Goal: Transaction & Acquisition: Purchase product/service

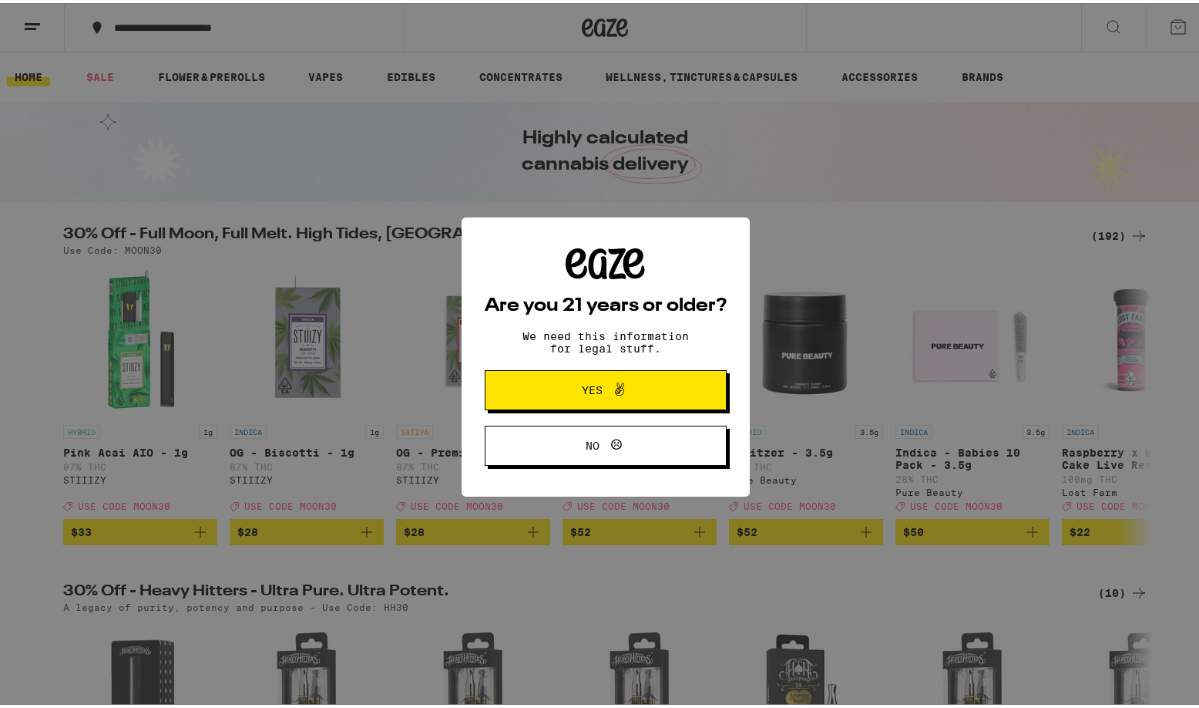
click at [593, 385] on span "Yes" at bounding box center [605, 387] width 117 height 20
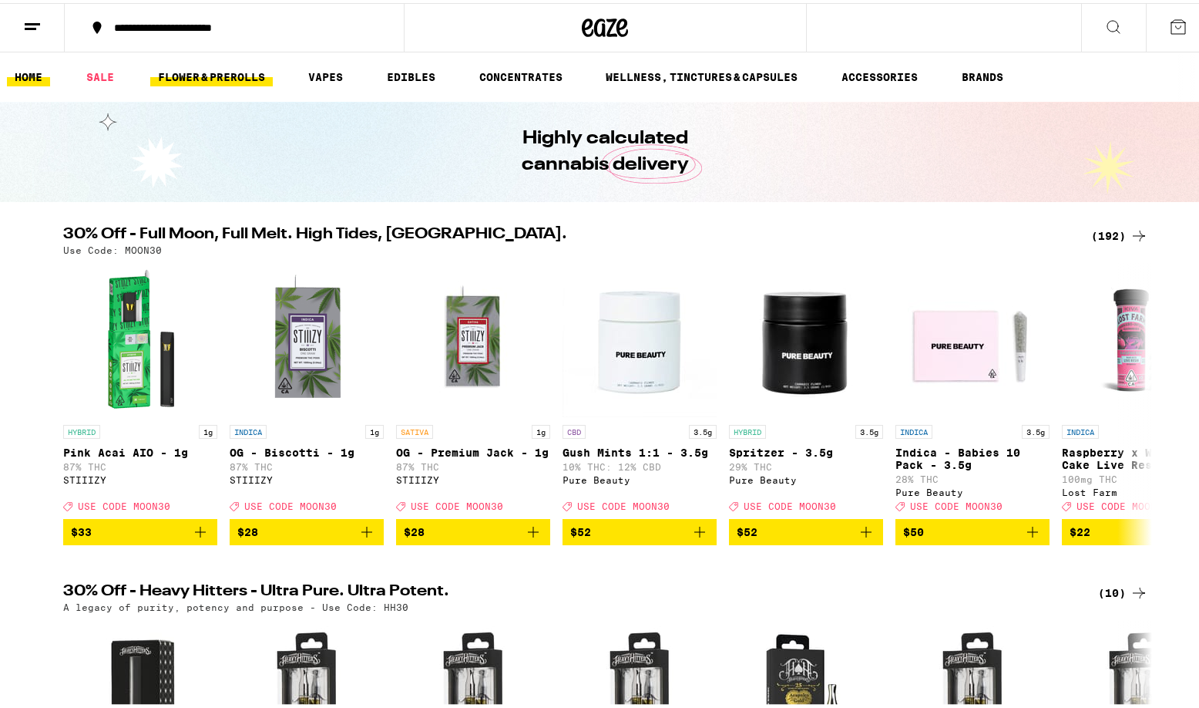
click at [224, 71] on link "FLOWER & PREROLLS" at bounding box center [211, 74] width 123 height 18
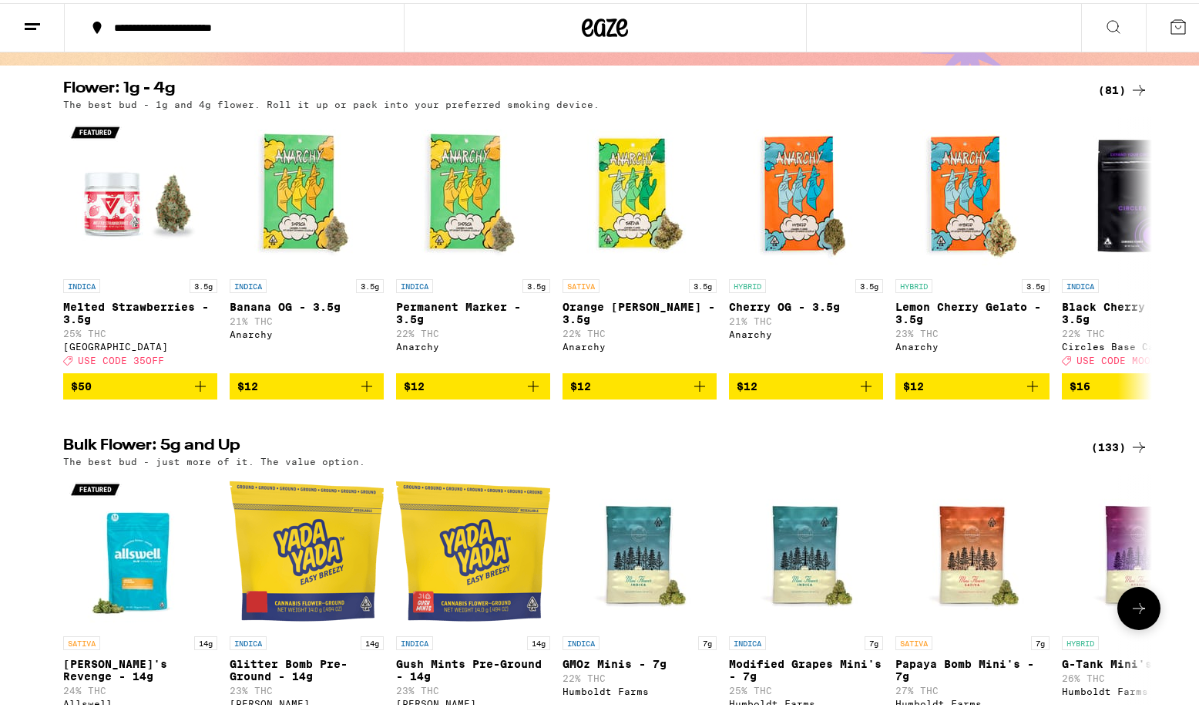
scroll to position [140, 0]
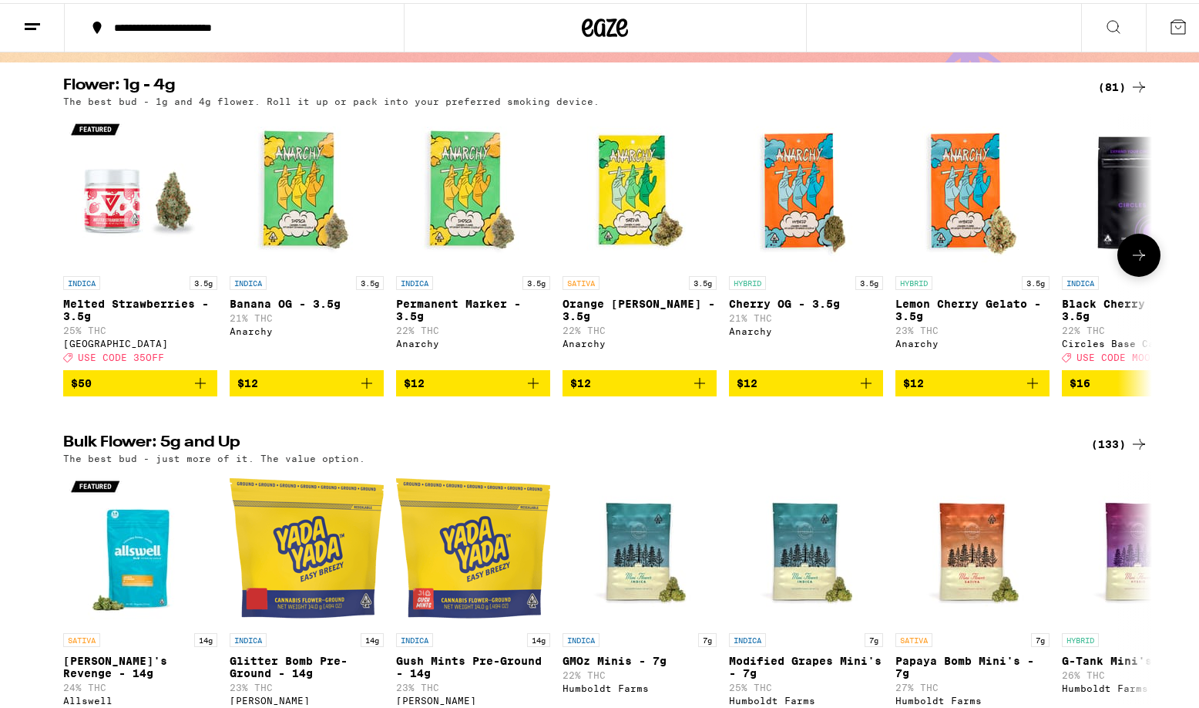
click at [1140, 256] on icon at bounding box center [1139, 252] width 18 height 18
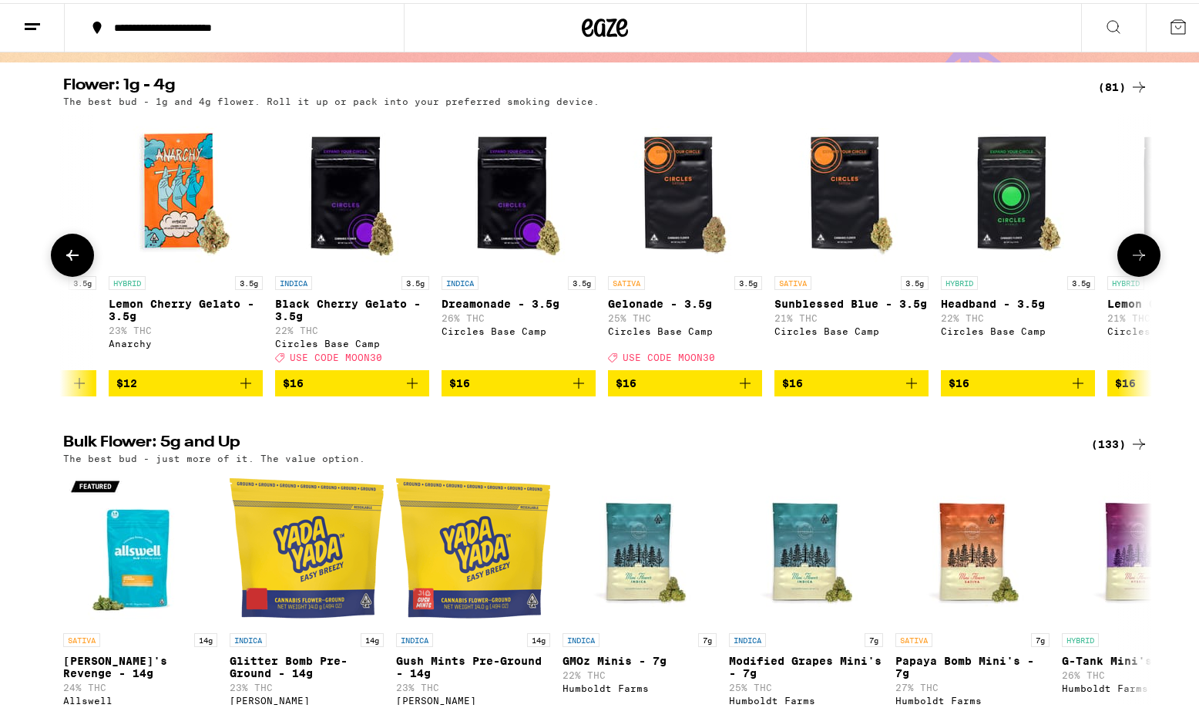
scroll to position [0, 917]
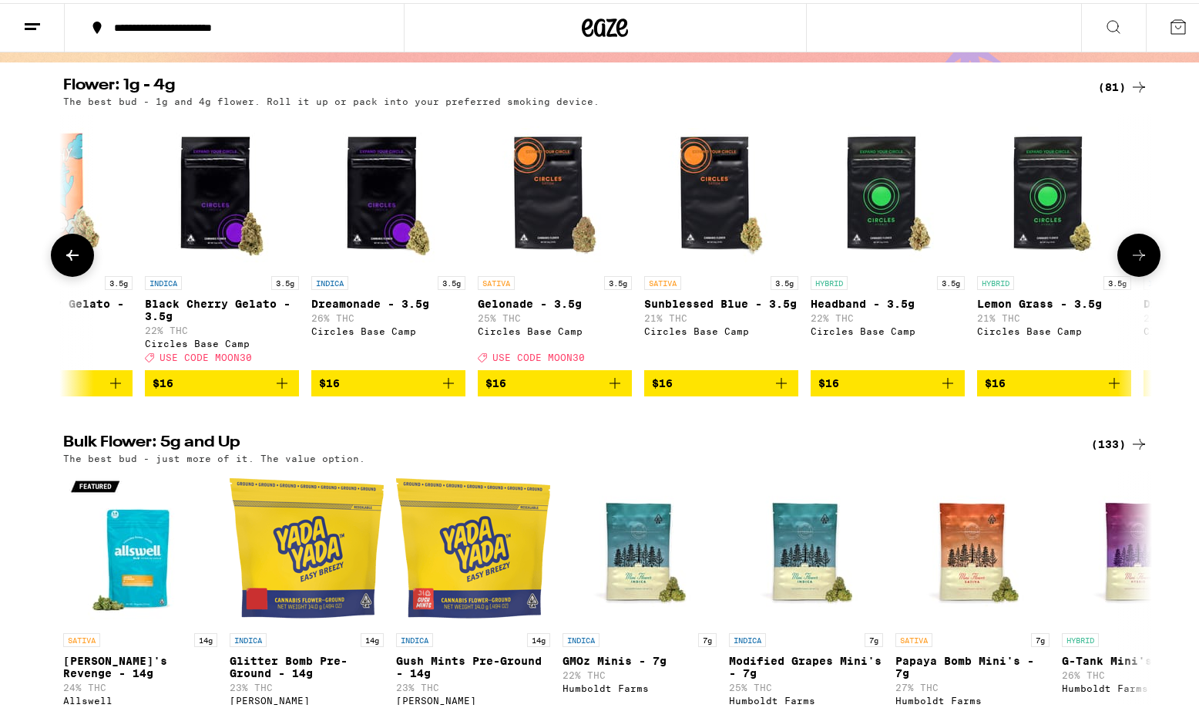
click at [1140, 256] on icon at bounding box center [1139, 252] width 18 height 18
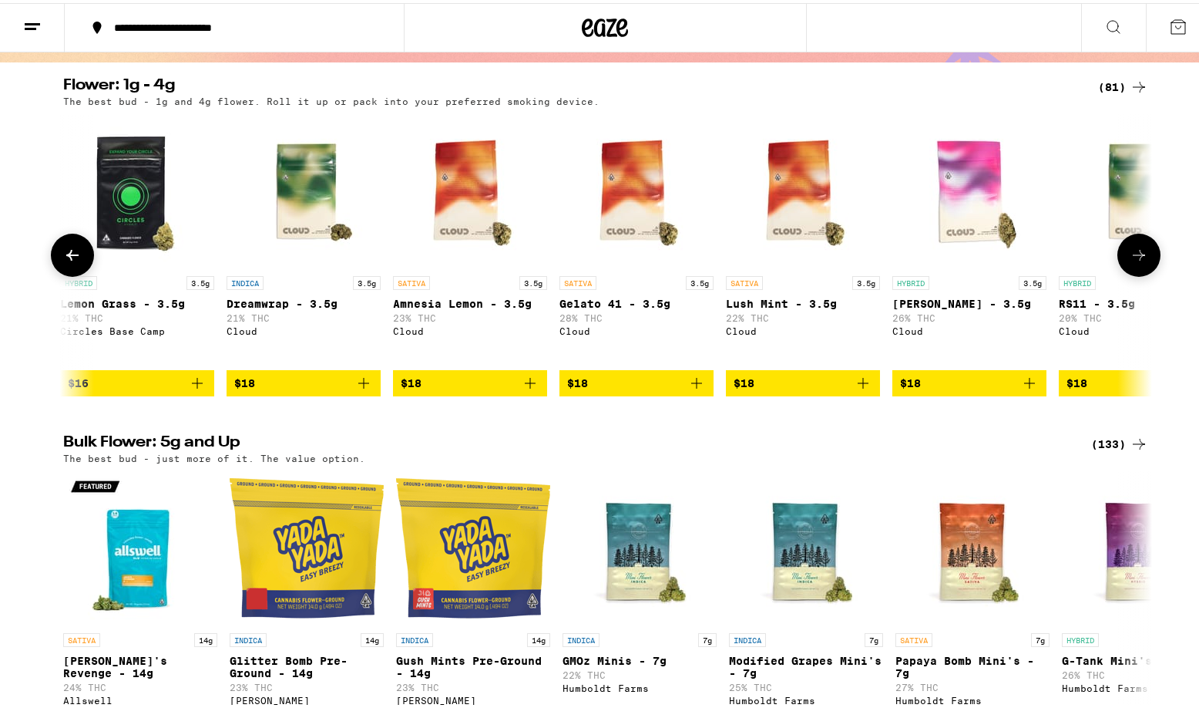
click at [1137, 261] on icon at bounding box center [1139, 252] width 18 height 18
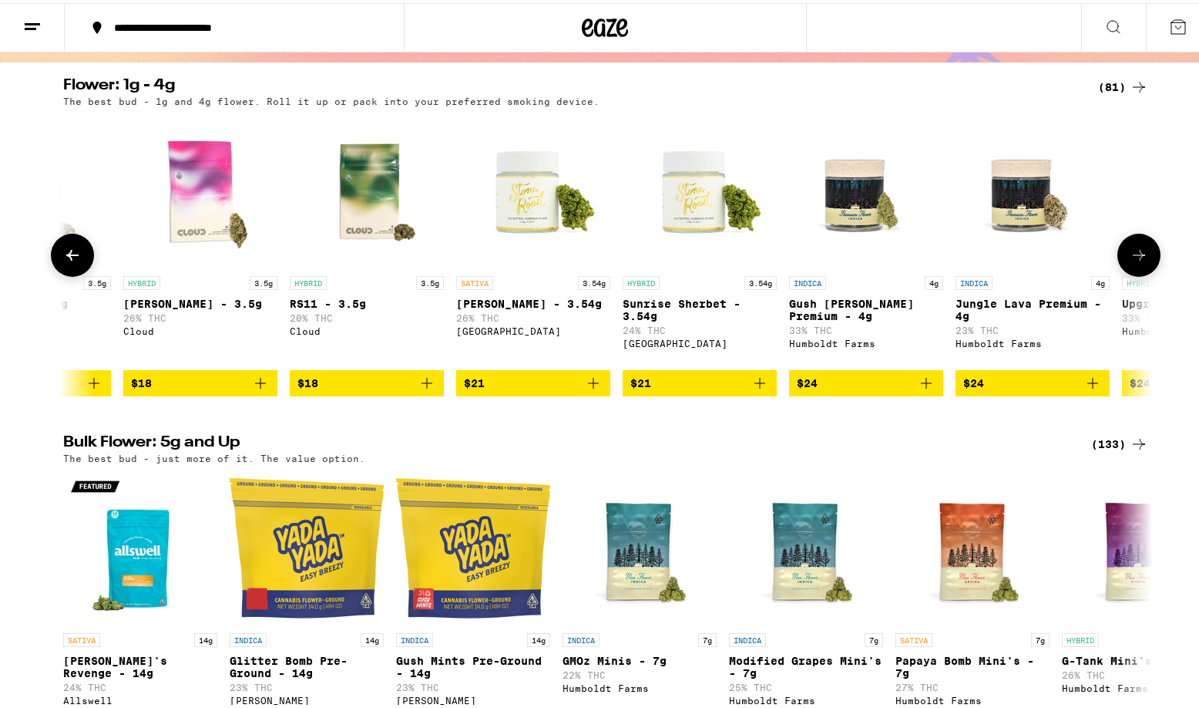
scroll to position [0, 2752]
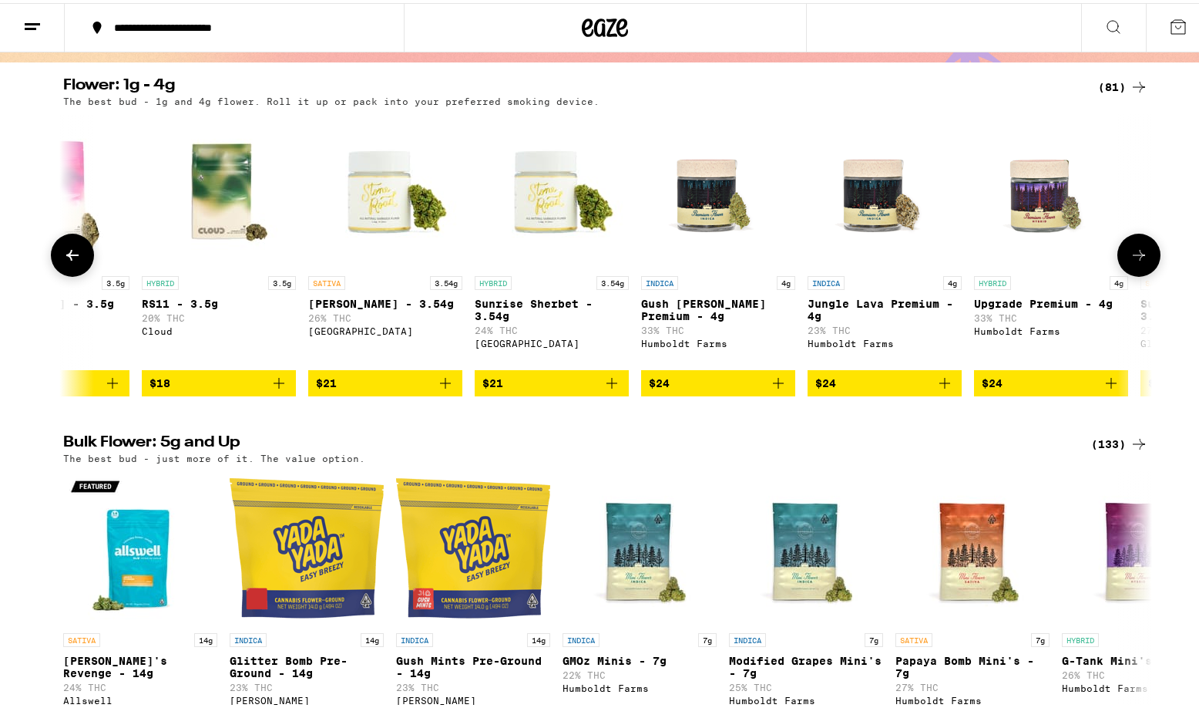
click at [71, 257] on icon at bounding box center [72, 252] width 12 height 11
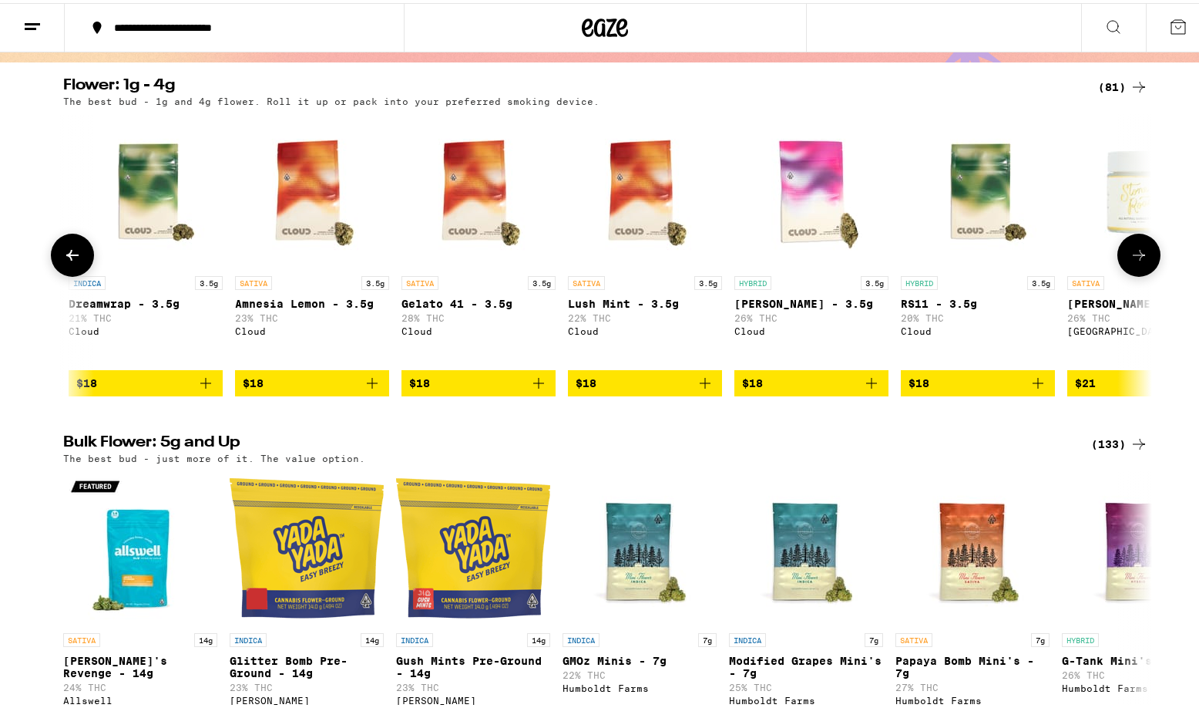
scroll to position [0, 1834]
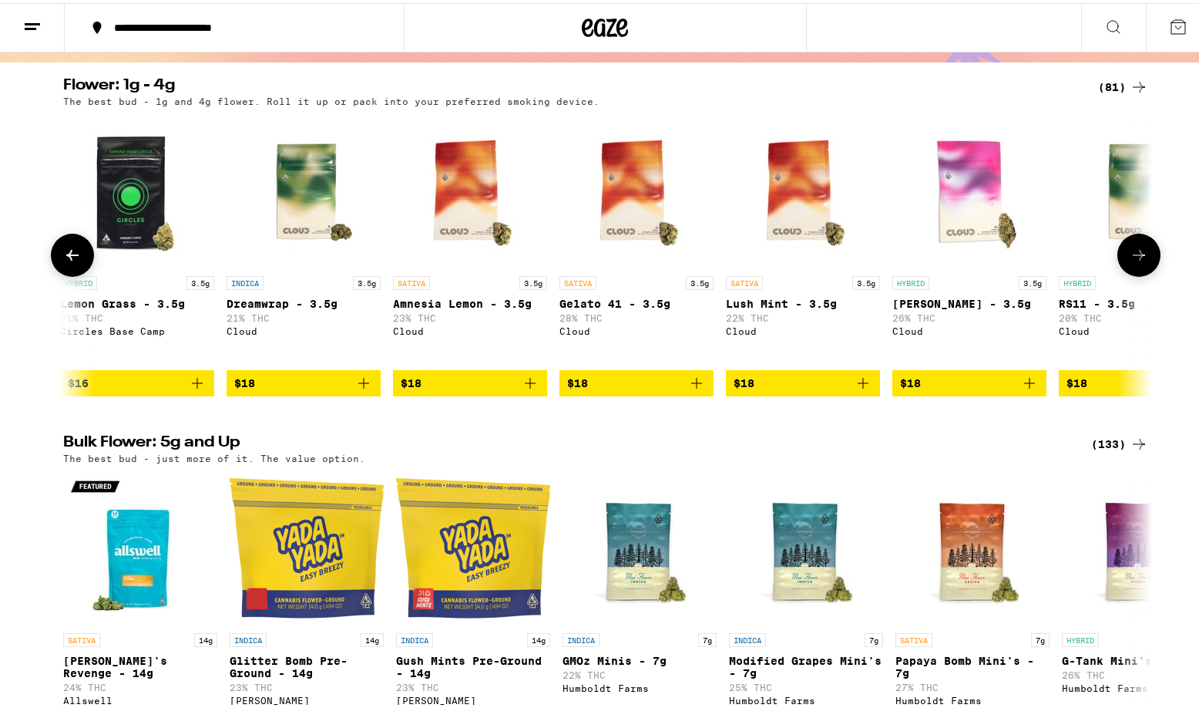
click at [71, 257] on icon at bounding box center [72, 252] width 12 height 11
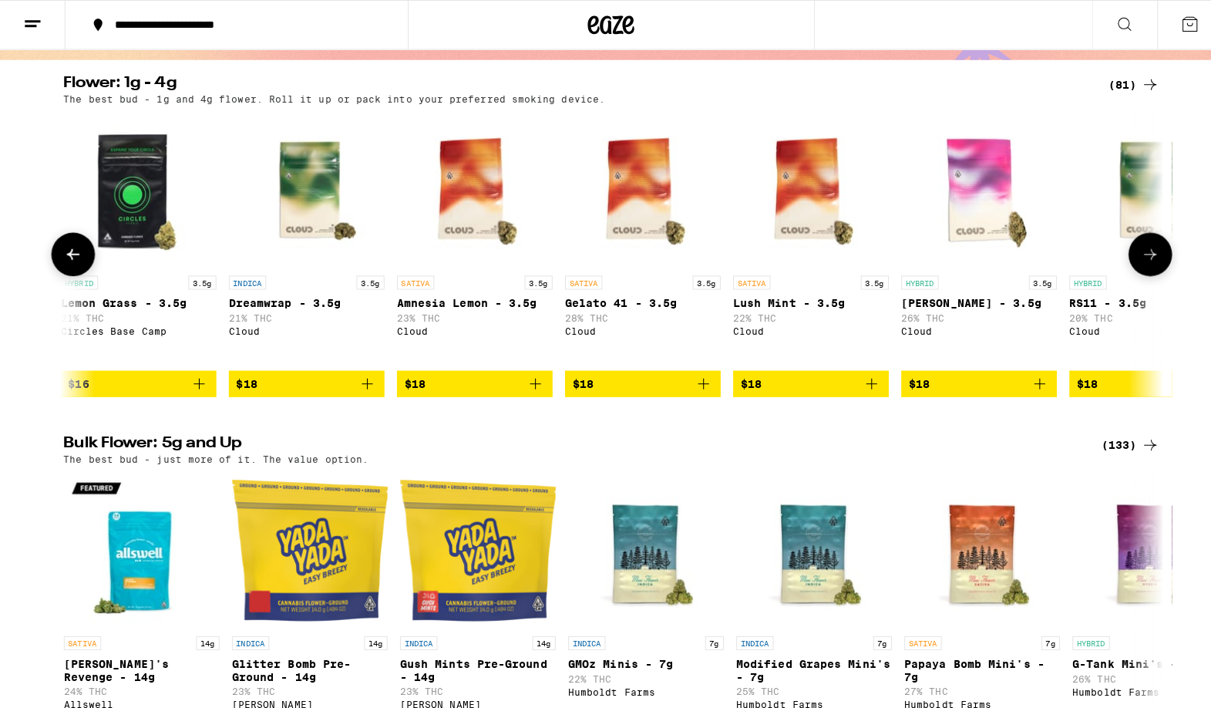
scroll to position [0, 917]
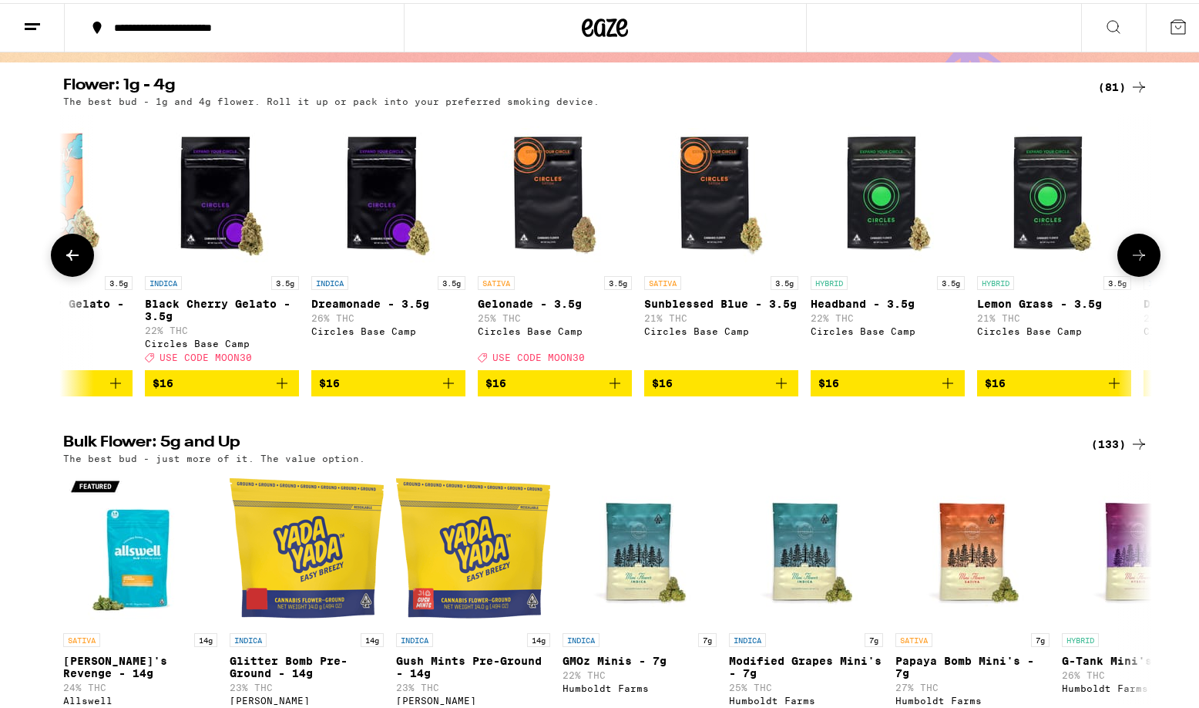
click at [218, 304] on p "Black Cherry Gelato - 3.5g" at bounding box center [222, 306] width 154 height 25
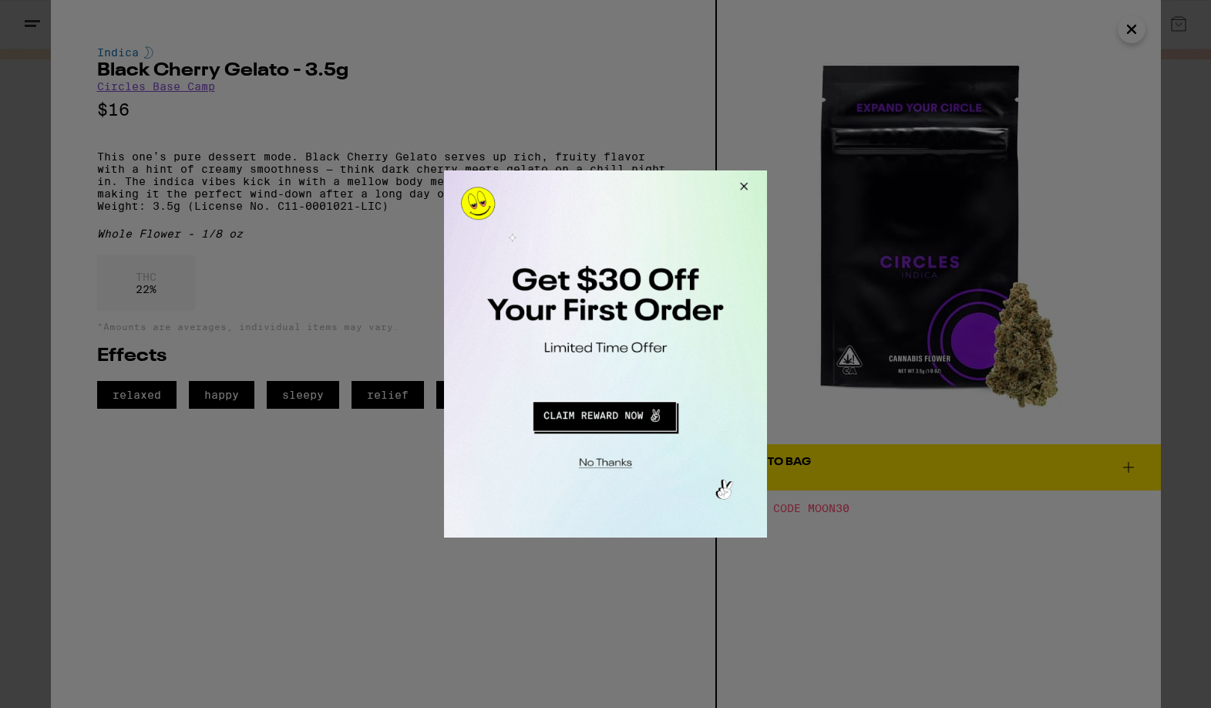
click at [744, 186] on button "Close Modal" at bounding box center [742, 188] width 42 height 37
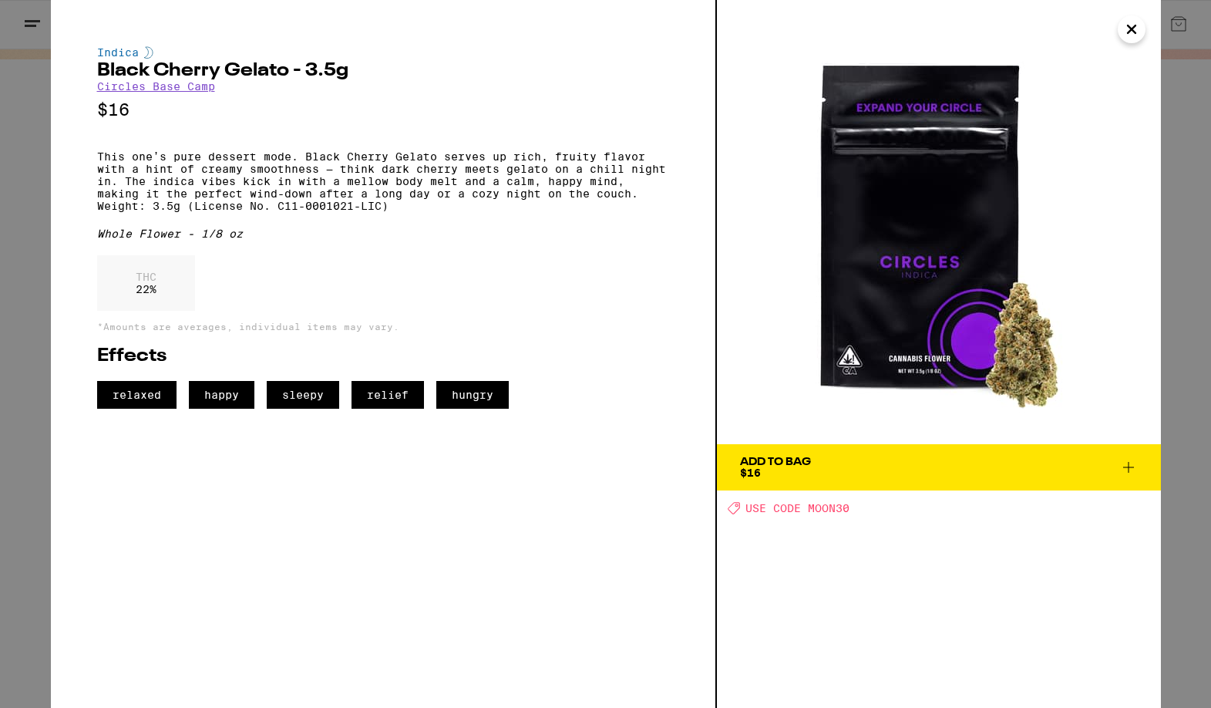
click at [796, 470] on div "Add To Bag $16" at bounding box center [775, 467] width 71 height 22
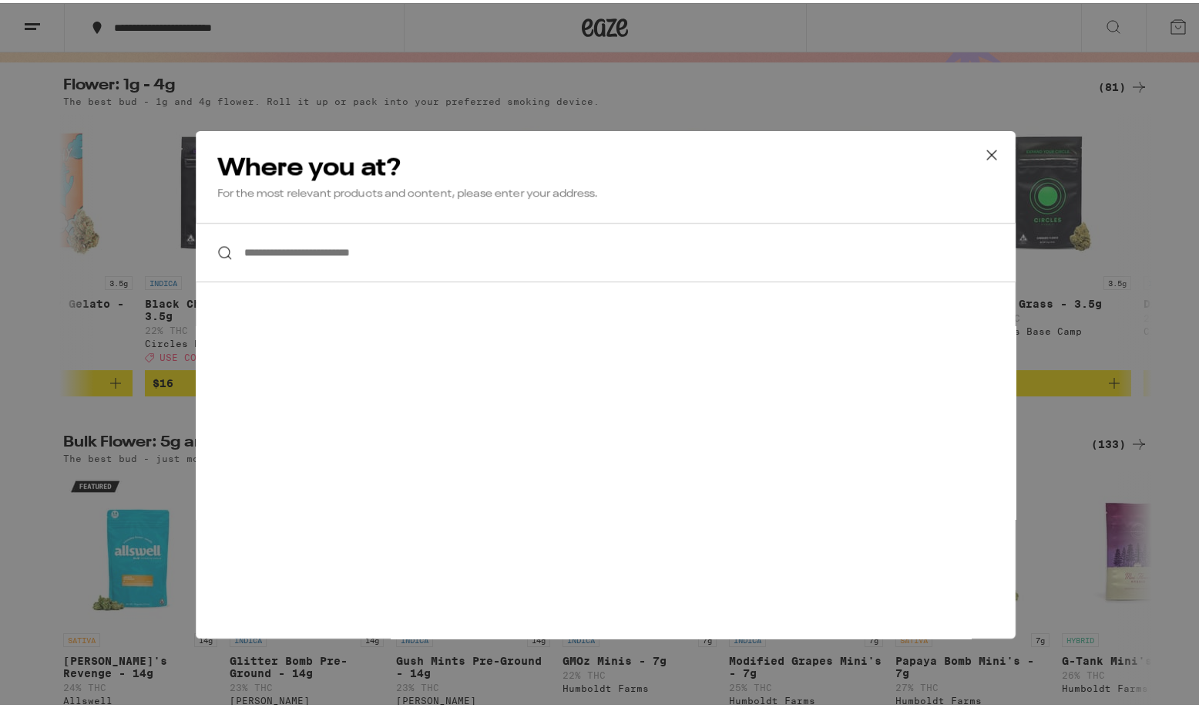
click at [405, 240] on input "**********" at bounding box center [606, 221] width 820 height 59
click at [886, 55] on div "**********" at bounding box center [605, 354] width 1211 height 708
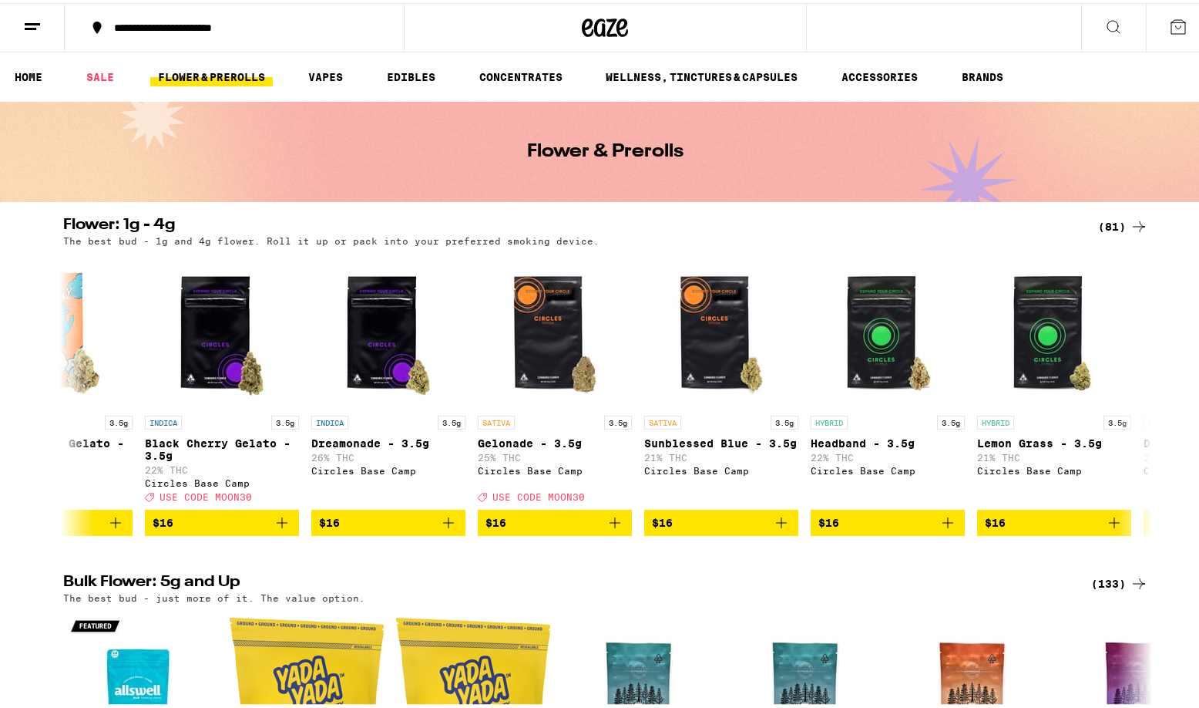
click at [1173, 19] on icon at bounding box center [1179, 24] width 14 height 14
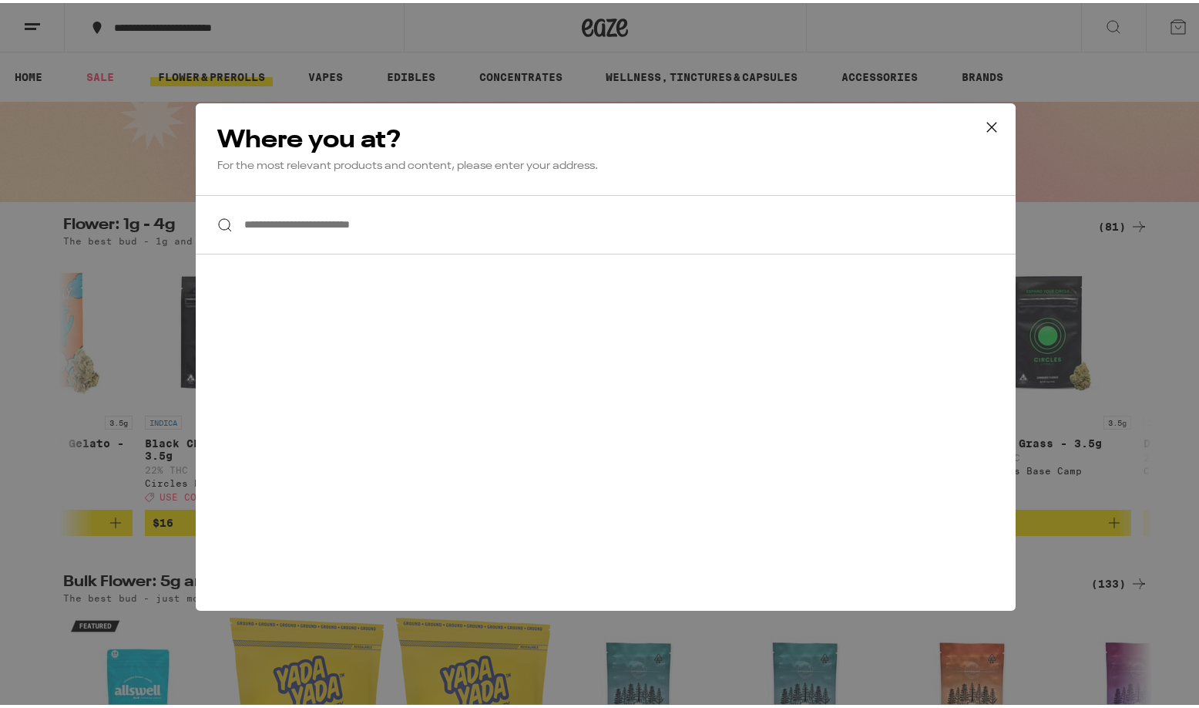
click at [978, 41] on div "**********" at bounding box center [605, 354] width 1211 height 708
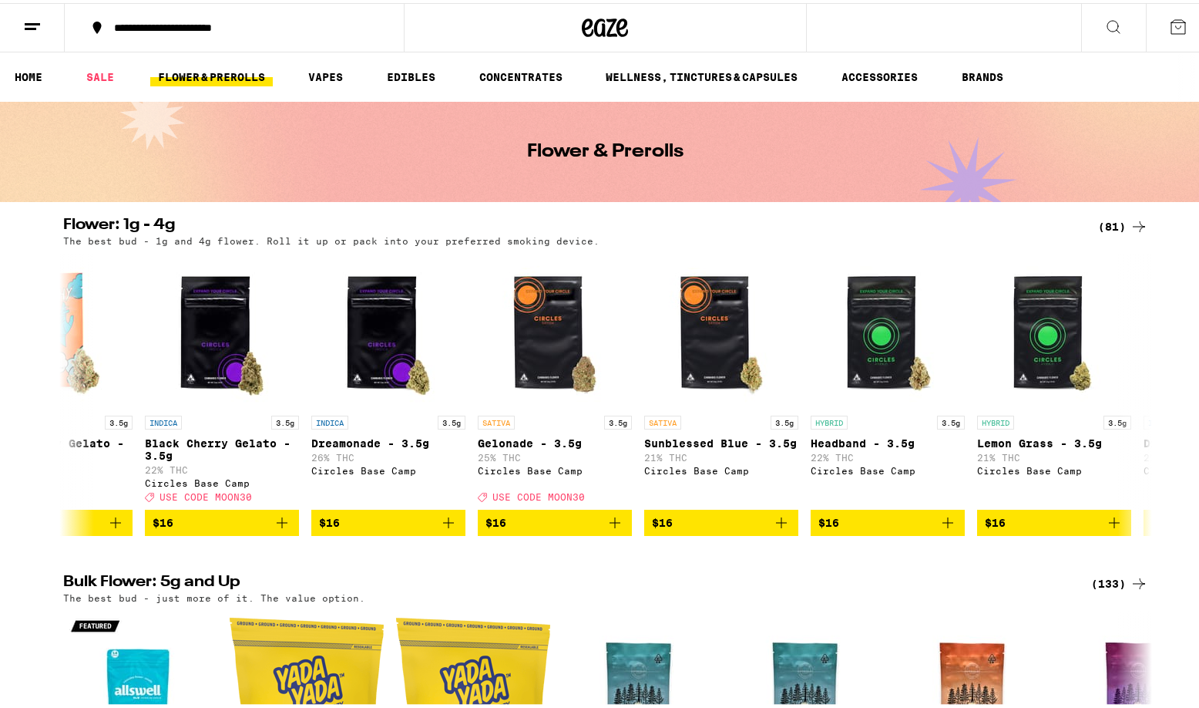
click at [42, 20] on button at bounding box center [32, 25] width 65 height 49
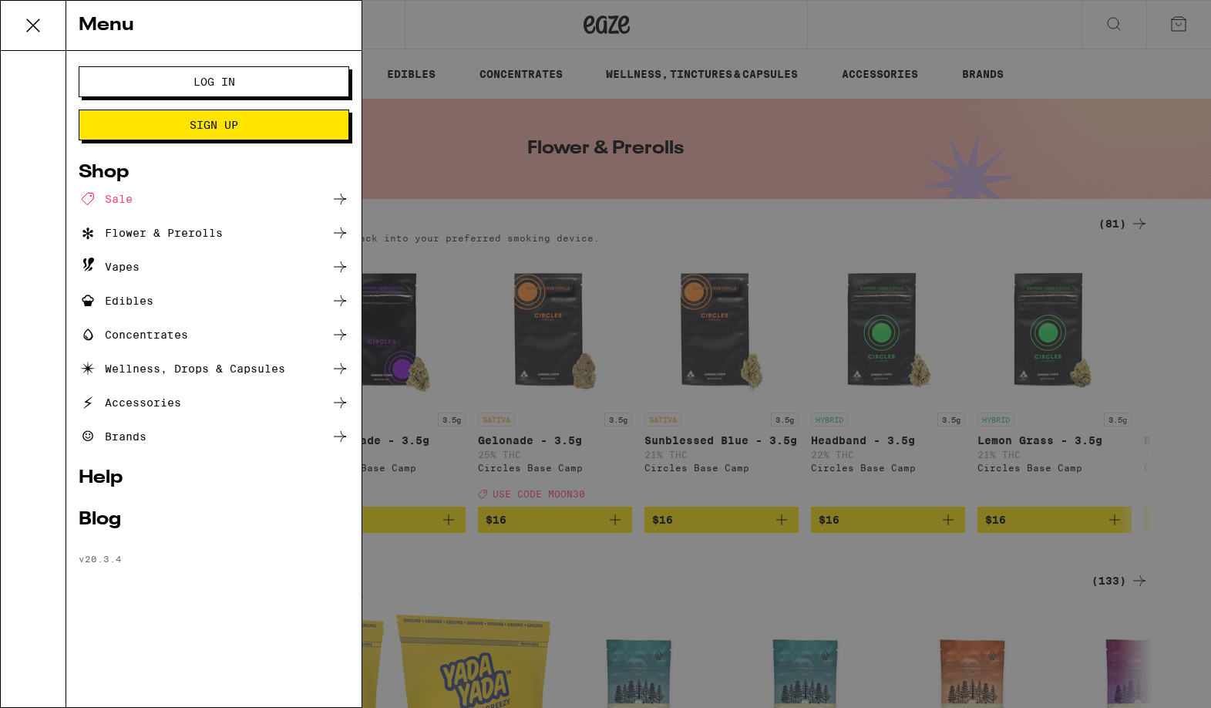
click at [172, 85] on span "Log In" at bounding box center [214, 81] width 146 height 11
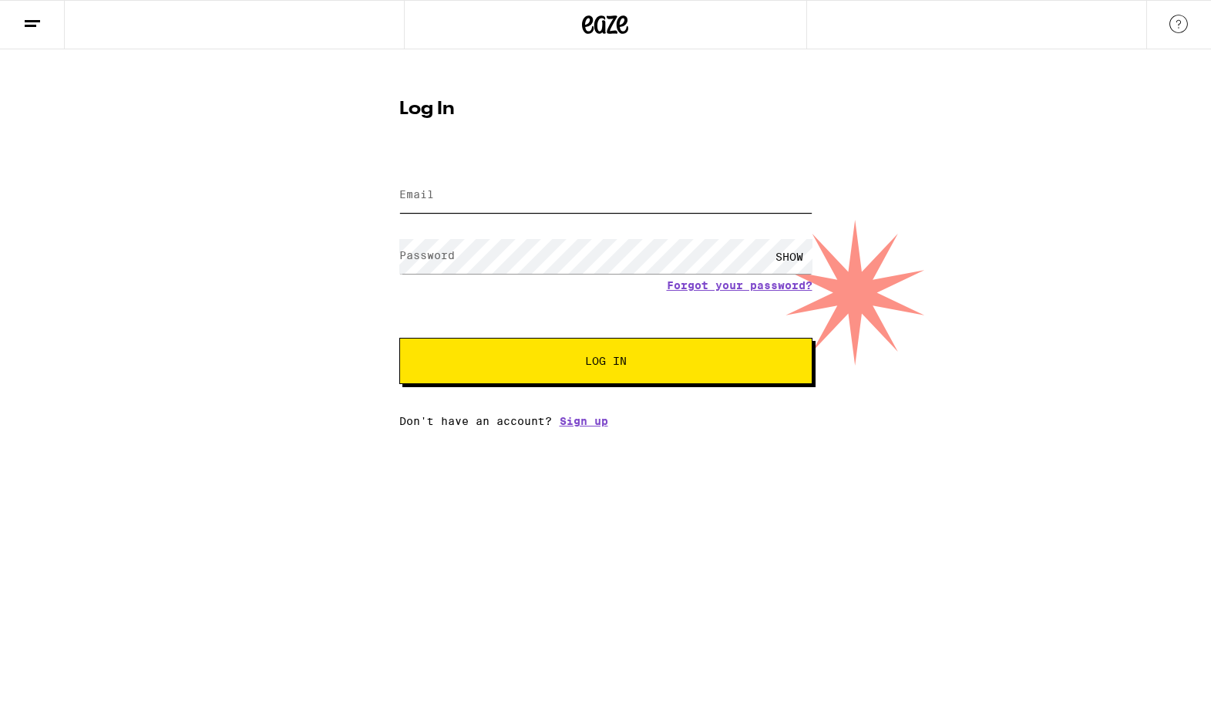
type input "thomas.wittmer@gmail.com"
click at [551, 366] on span "Log In" at bounding box center [606, 360] width 288 height 11
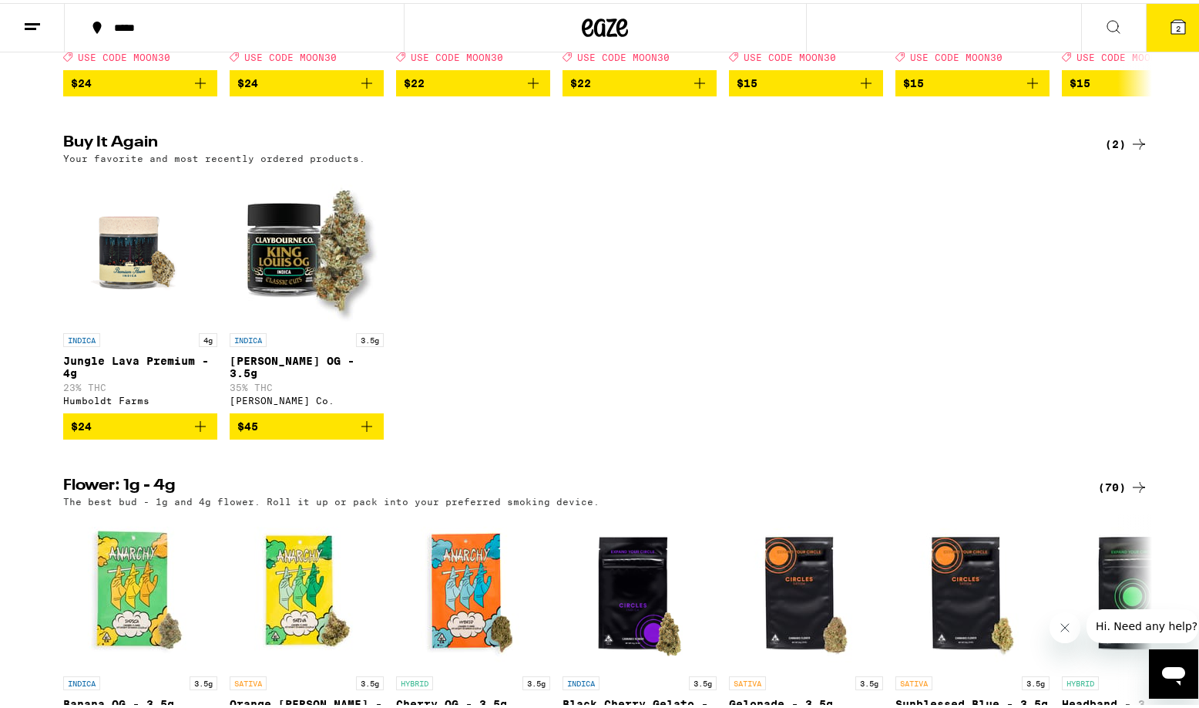
scroll to position [1432, 0]
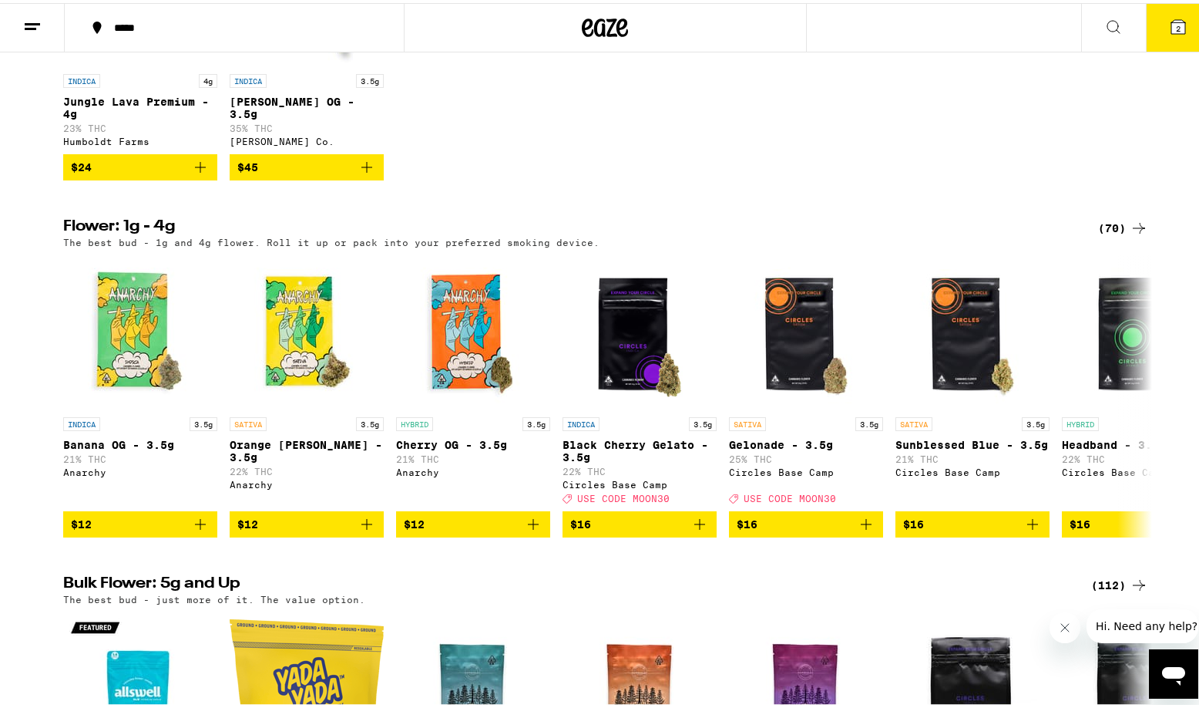
click at [1169, 32] on icon at bounding box center [1178, 24] width 18 height 18
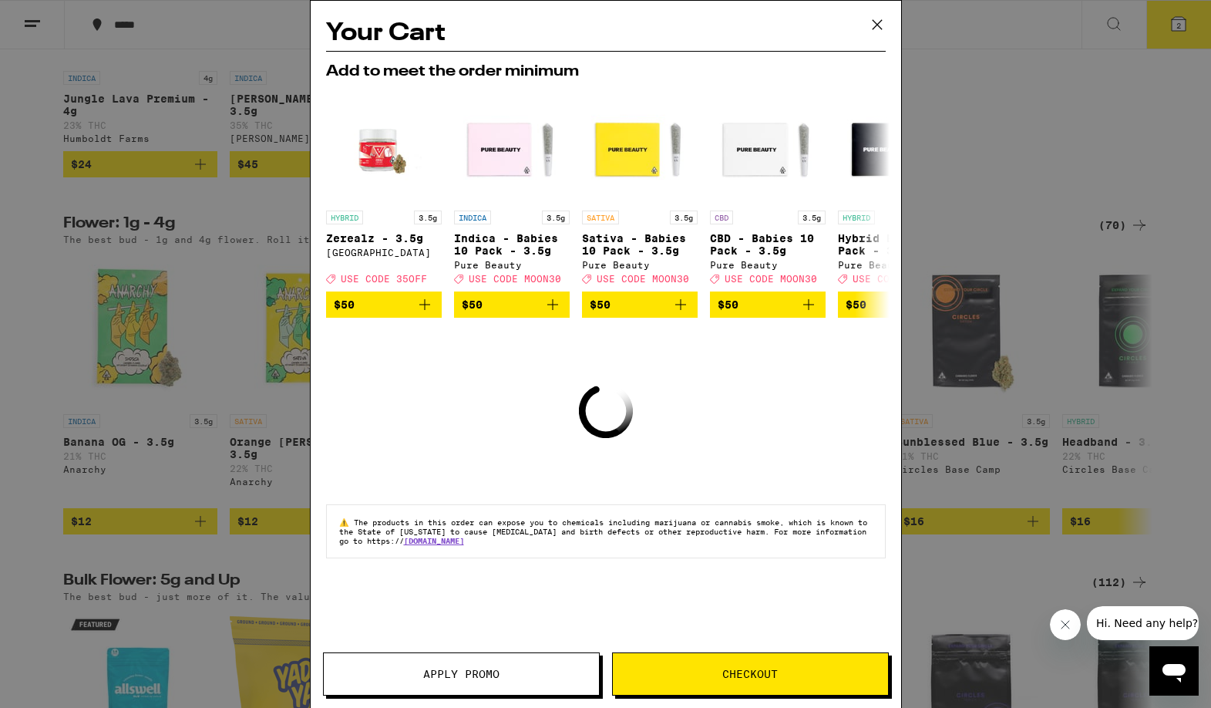
click at [872, 24] on icon at bounding box center [877, 24] width 23 height 23
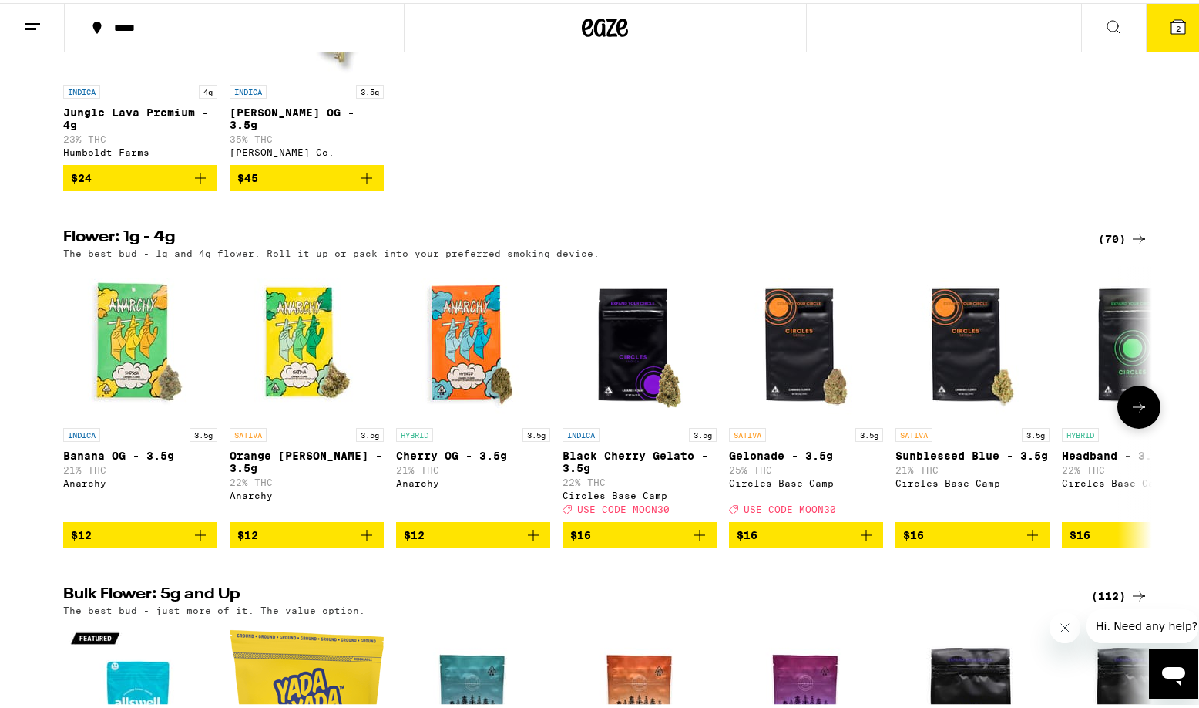
scroll to position [1424, 0]
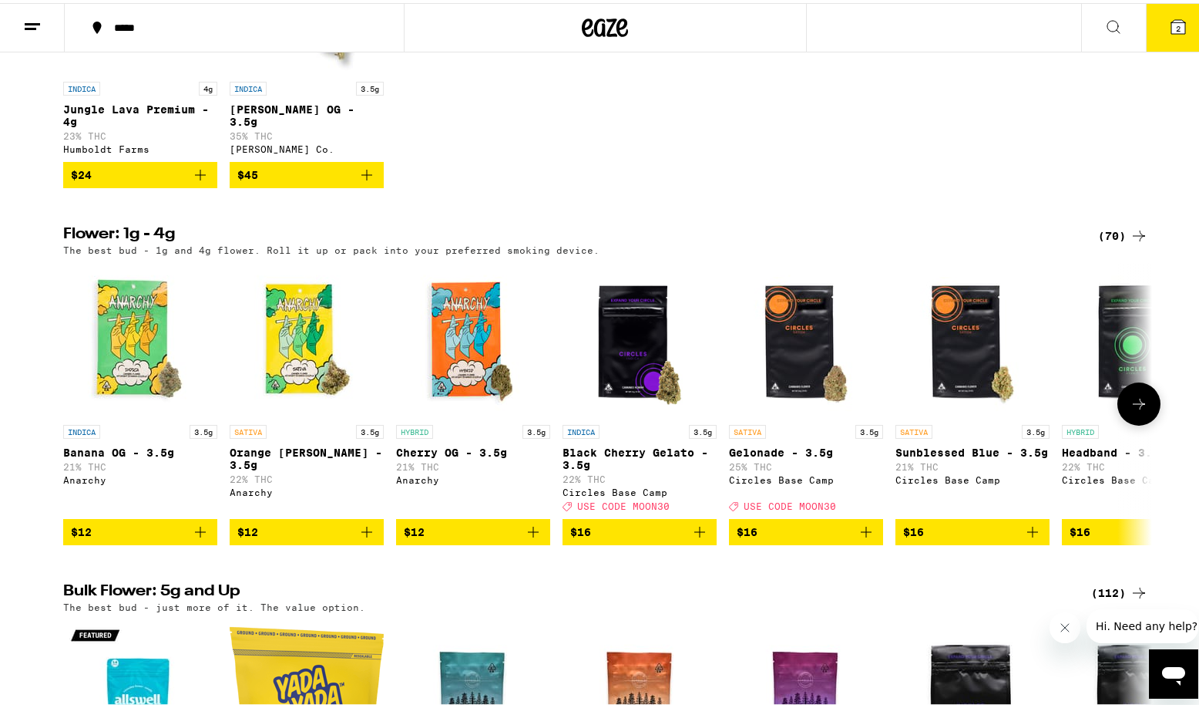
click at [622, 538] on span "$16" at bounding box center [639, 528] width 139 height 18
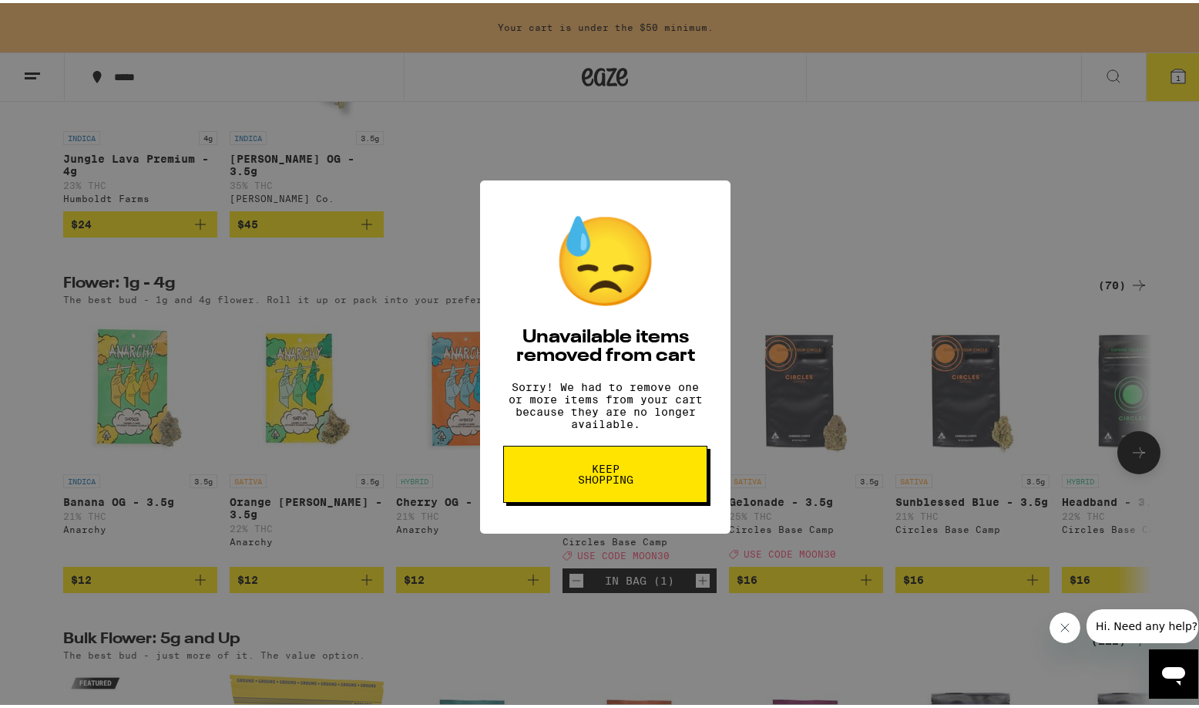
click at [614, 478] on span "Keep Shopping" at bounding box center [605, 471] width 79 height 22
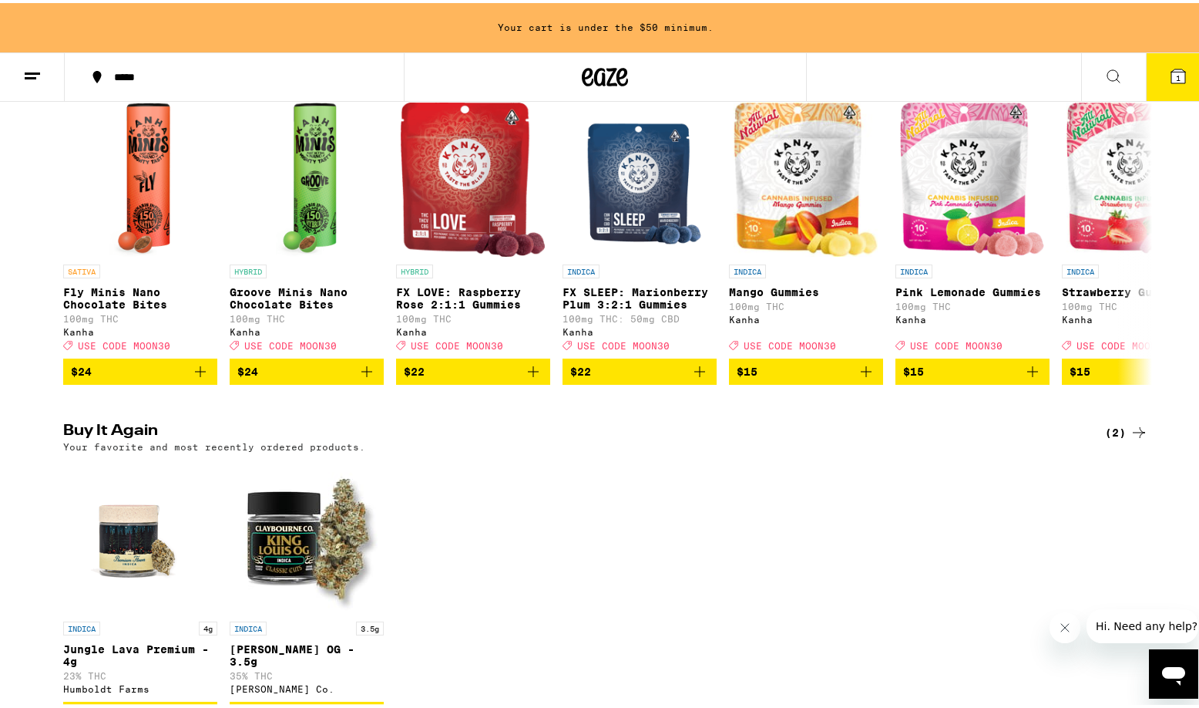
scroll to position [1528, 0]
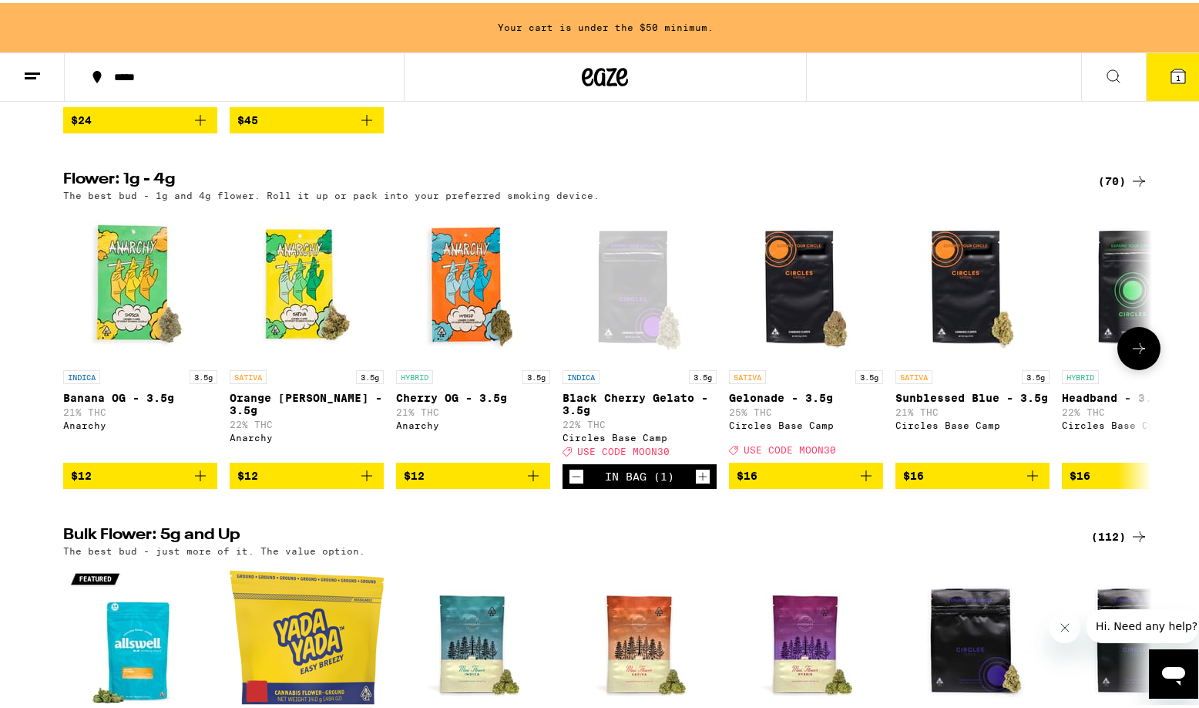
click at [1118, 367] on button at bounding box center [1139, 345] width 43 height 43
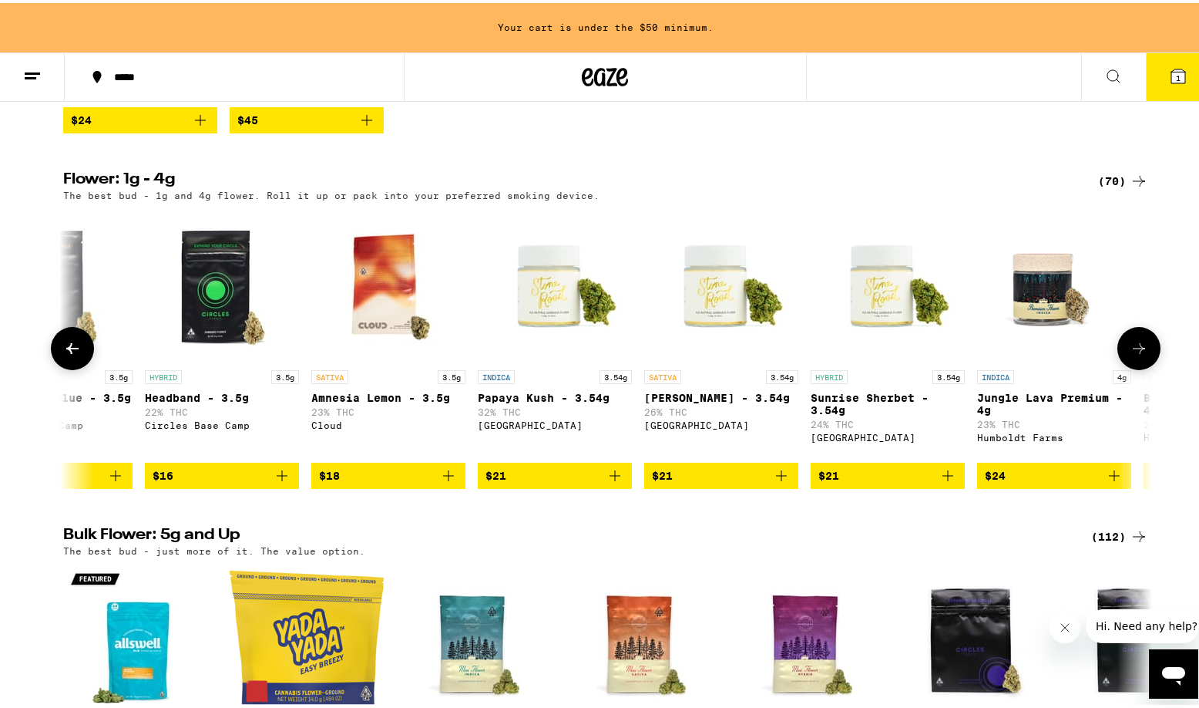
scroll to position [0, 0]
click at [220, 349] on img "Open page for Headband - 3.5g from Circles Base Camp" at bounding box center [222, 282] width 154 height 154
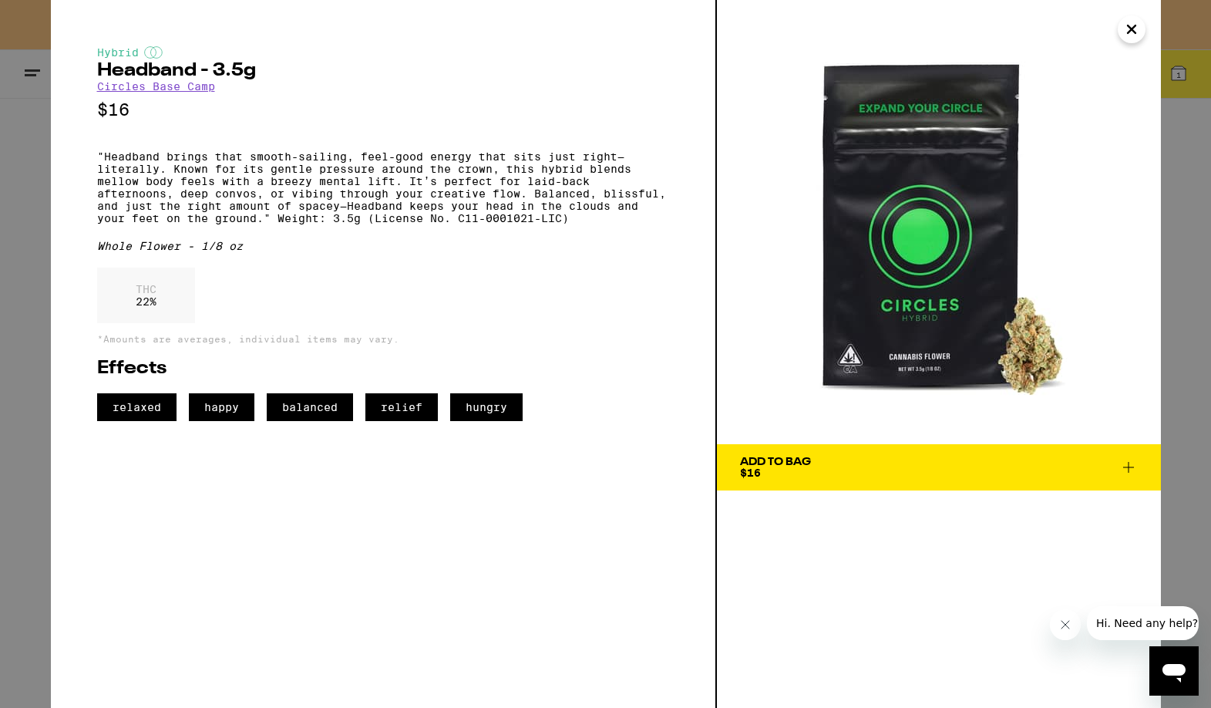
click at [805, 471] on div "Add To Bag $16" at bounding box center [775, 467] width 71 height 22
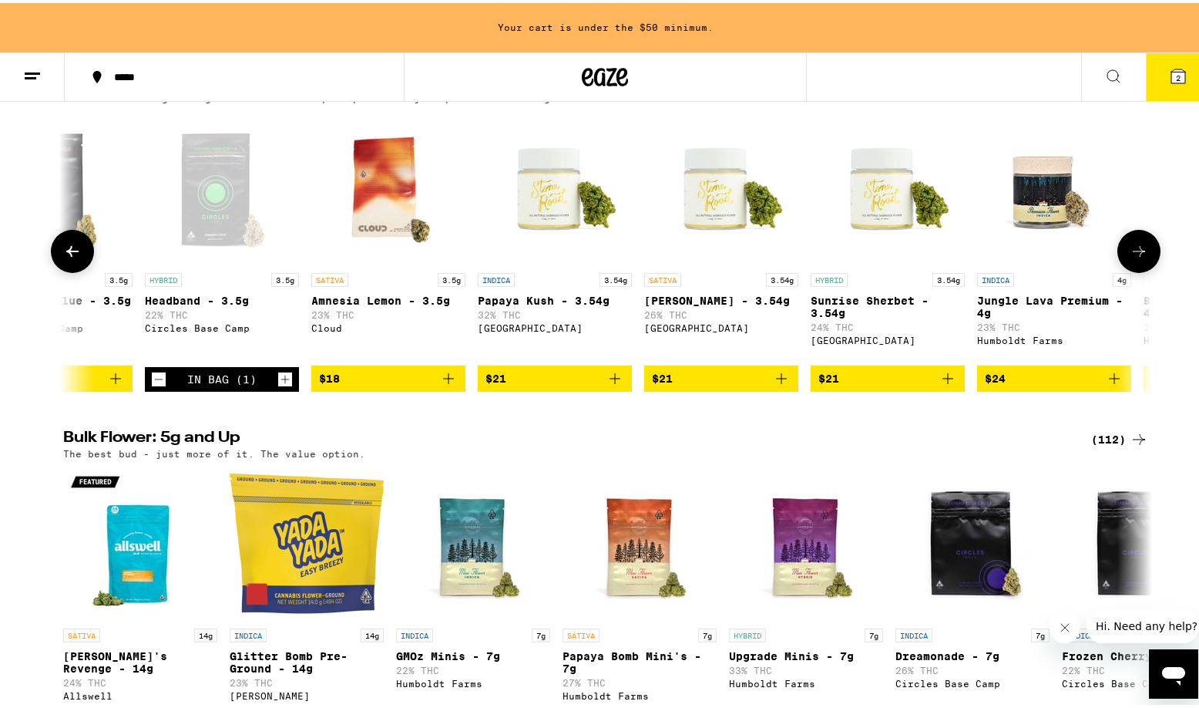
scroll to position [1629, 0]
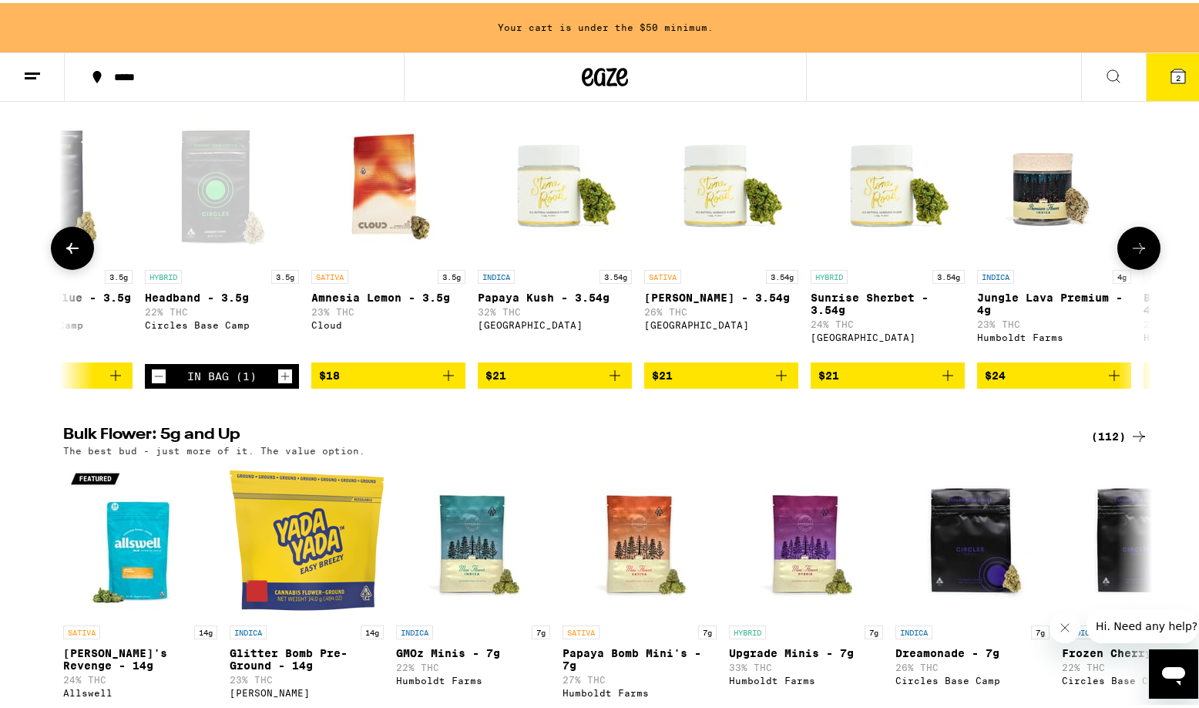
click at [69, 250] on icon at bounding box center [72, 245] width 12 height 11
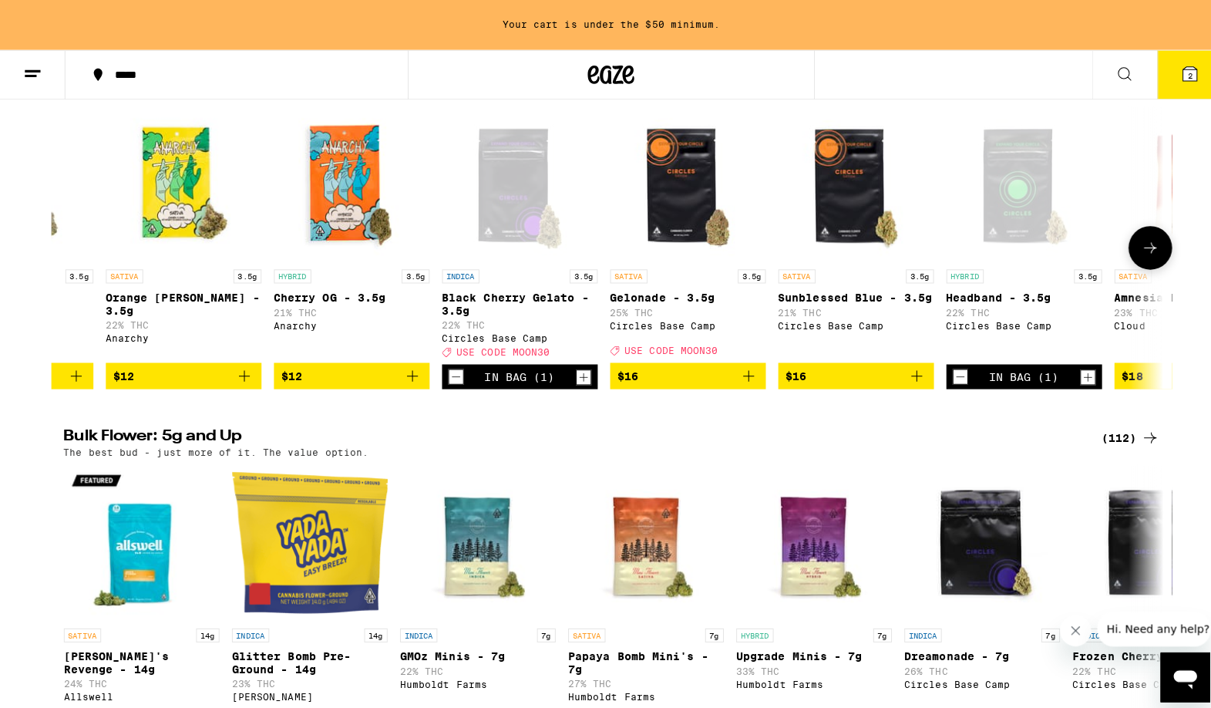
scroll to position [0, 0]
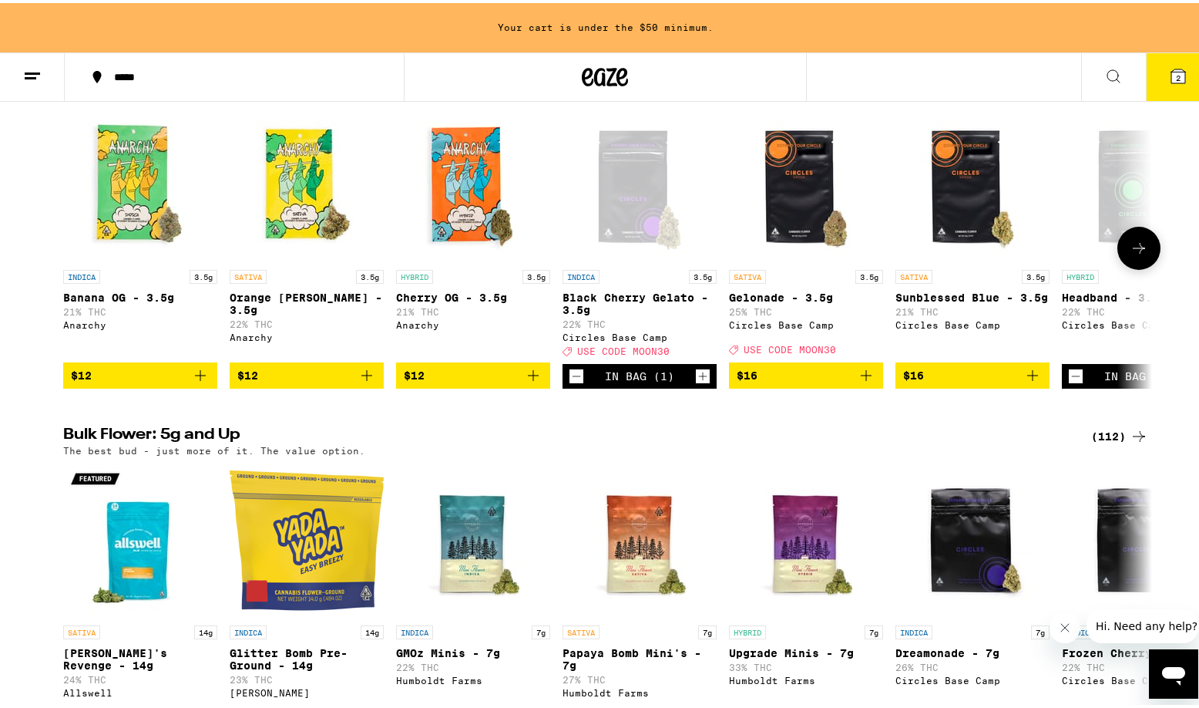
click at [801, 382] on span "$16" at bounding box center [806, 372] width 139 height 18
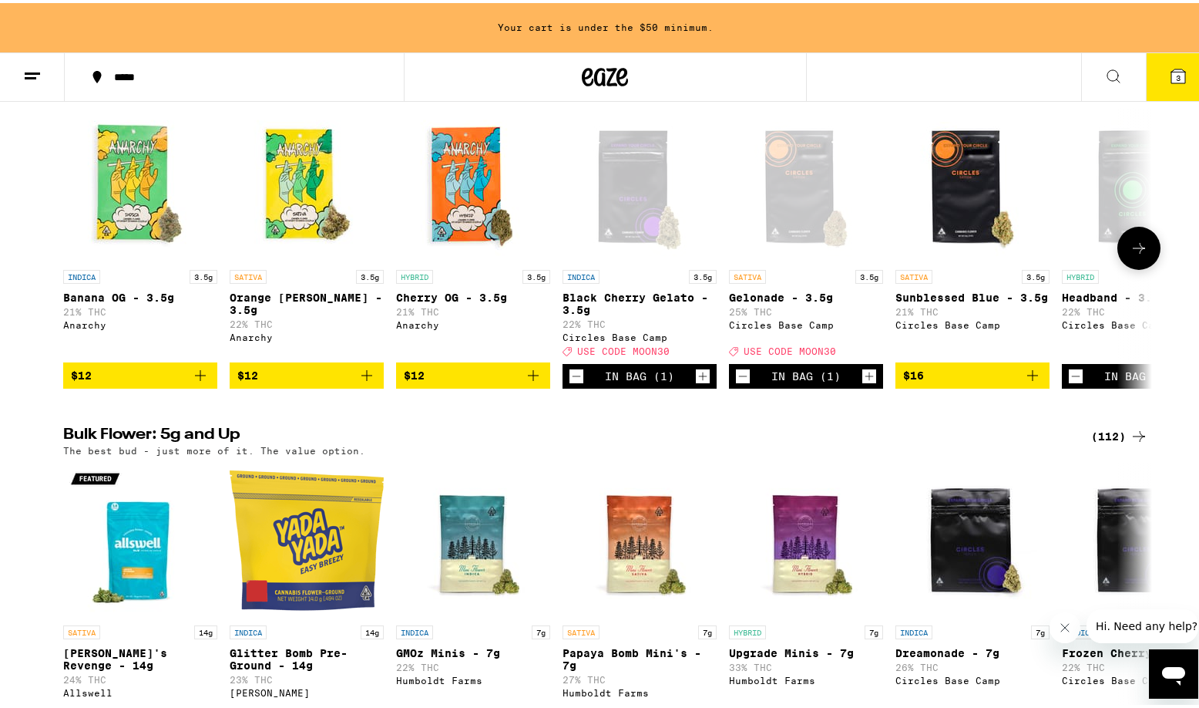
click at [801, 379] on div "In Bag (1)" at bounding box center [806, 373] width 69 height 12
click at [799, 259] on div "Open page for Gelonade - 3.5g from Circles Base Camp" at bounding box center [806, 182] width 154 height 154
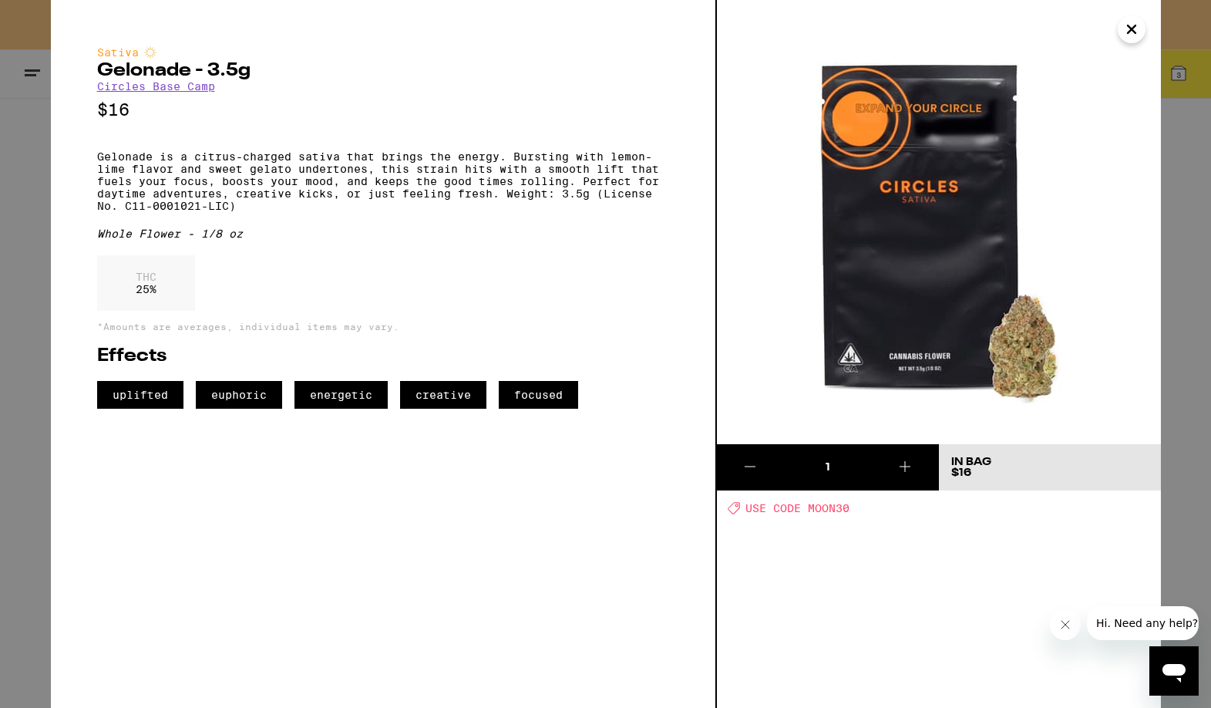
click at [1121, 35] on button "Close" at bounding box center [1132, 29] width 28 height 28
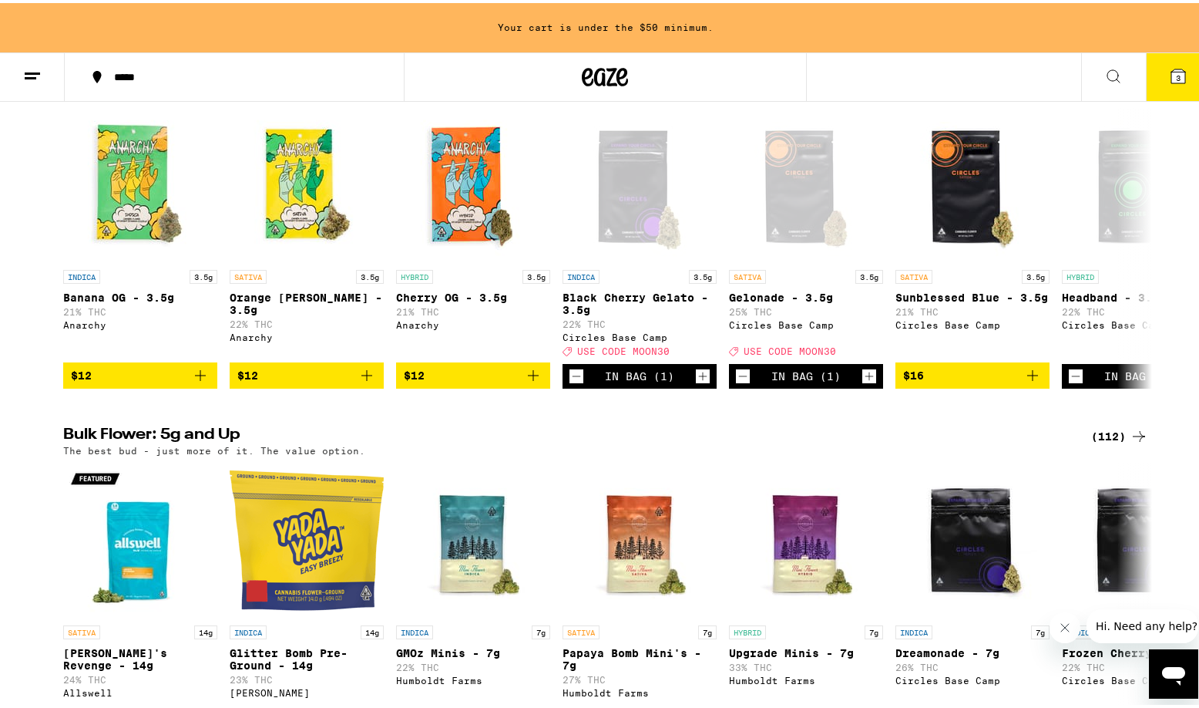
click at [1169, 73] on icon at bounding box center [1178, 73] width 18 height 18
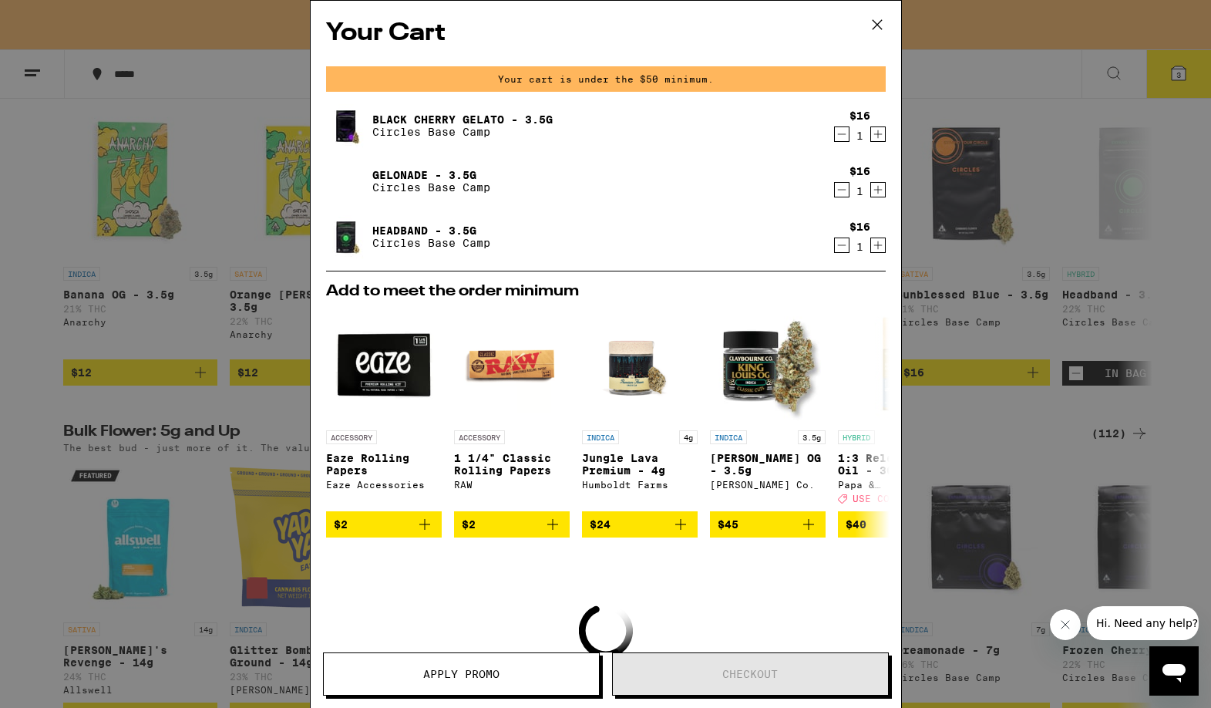
click at [871, 193] on icon "Increment" at bounding box center [878, 189] width 14 height 18
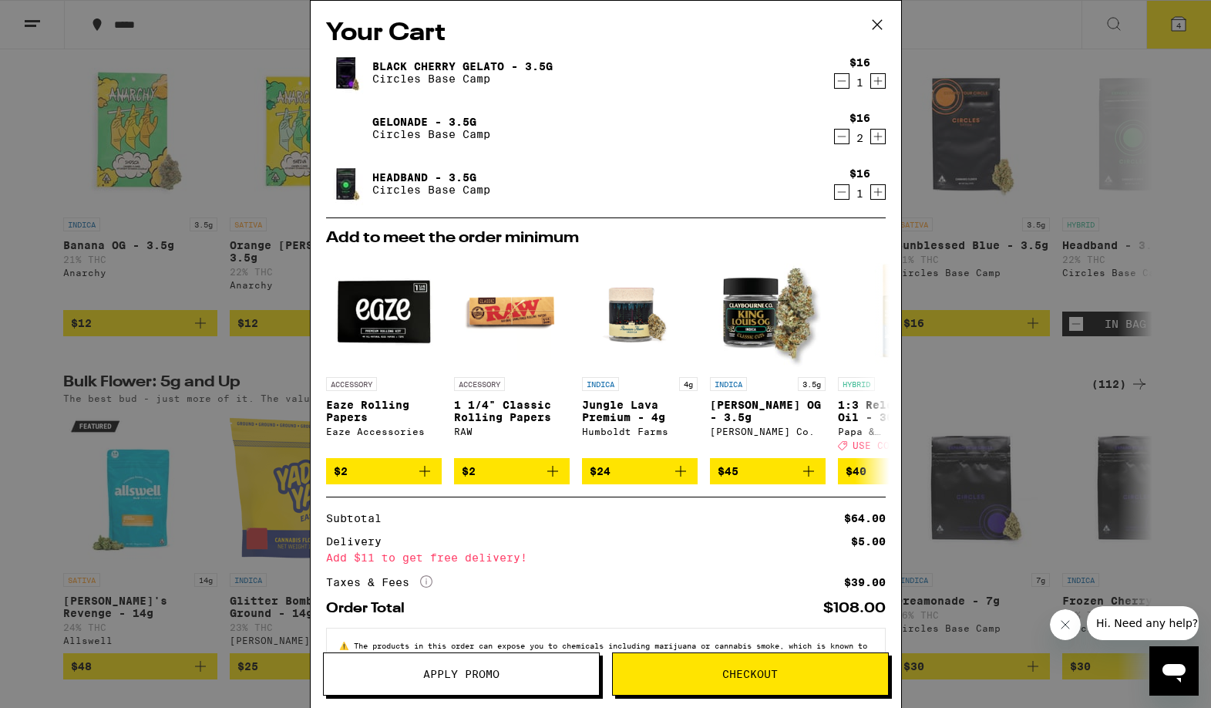
click at [835, 136] on icon "Decrement" at bounding box center [842, 136] width 14 height 18
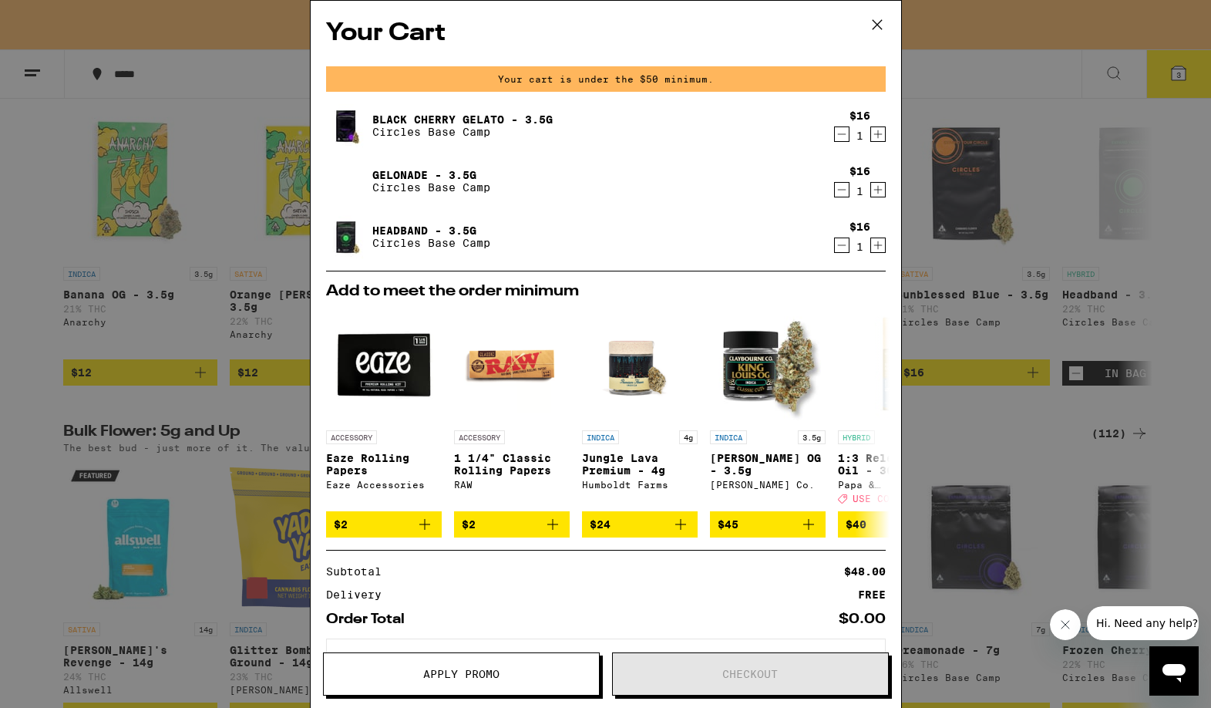
click at [873, 247] on icon "Increment" at bounding box center [877, 245] width 8 height 8
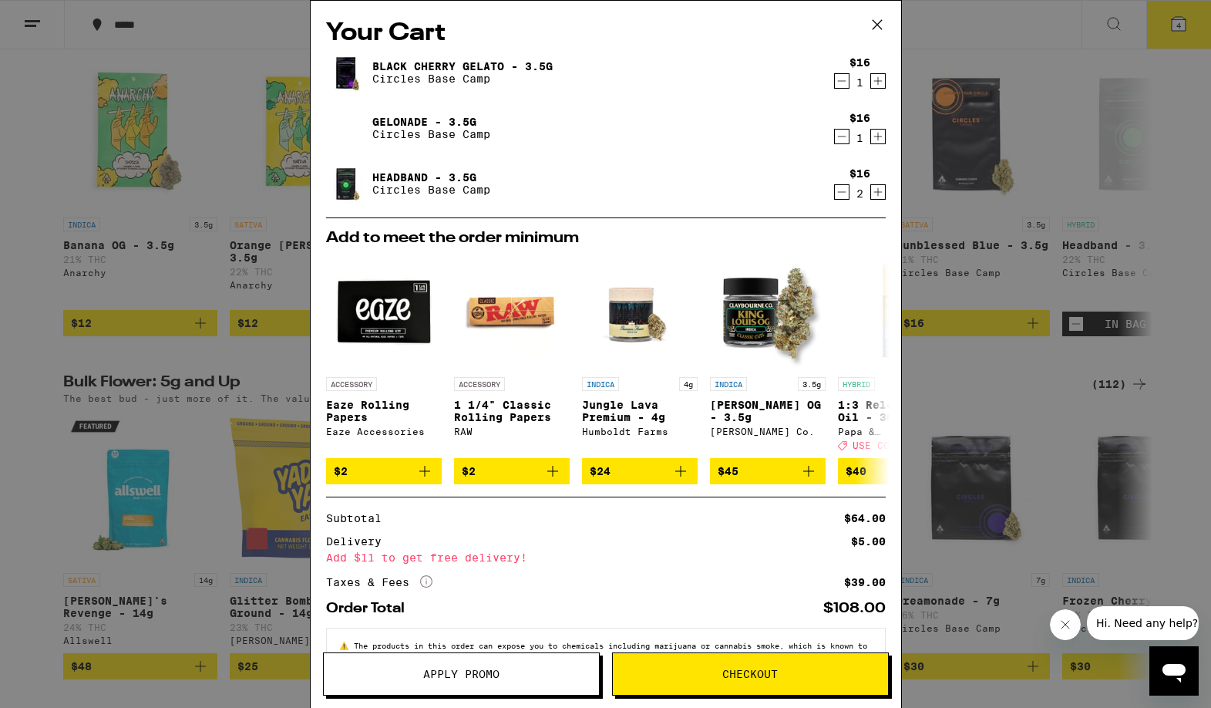
click at [871, 82] on icon "Increment" at bounding box center [878, 81] width 14 height 18
click at [835, 196] on icon "Decrement" at bounding box center [842, 192] width 14 height 18
click at [871, 189] on icon "Increment" at bounding box center [878, 192] width 14 height 18
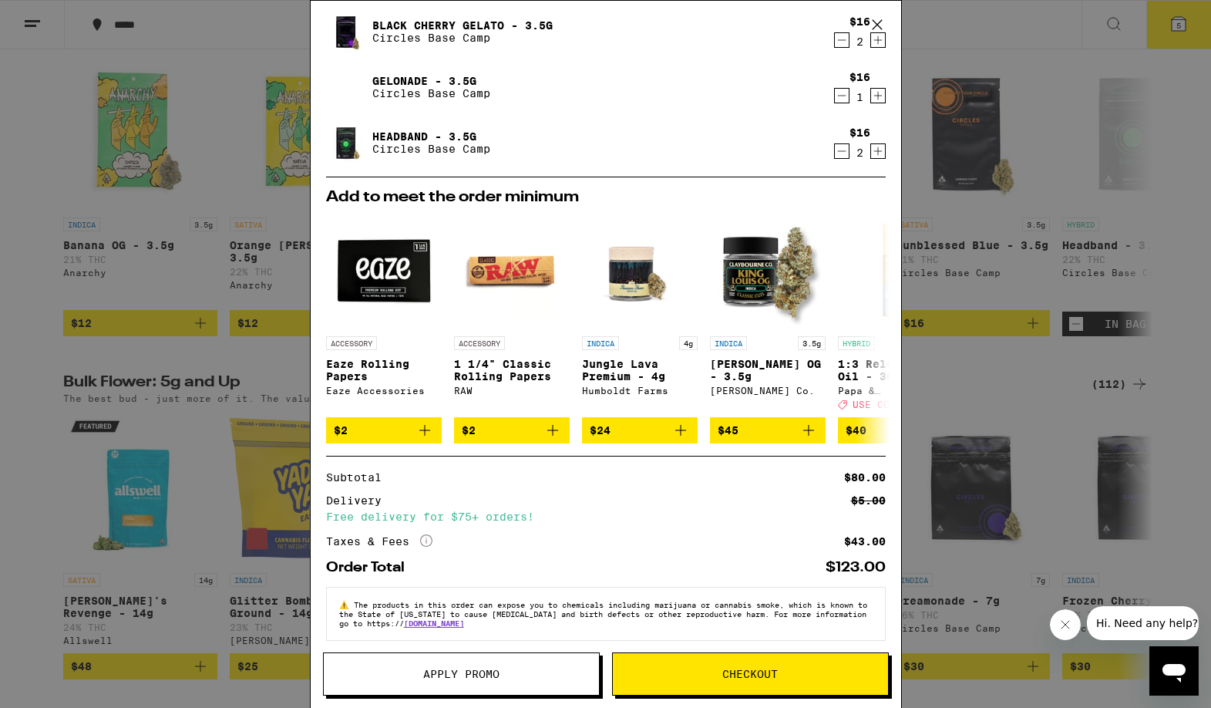
scroll to position [60, 0]
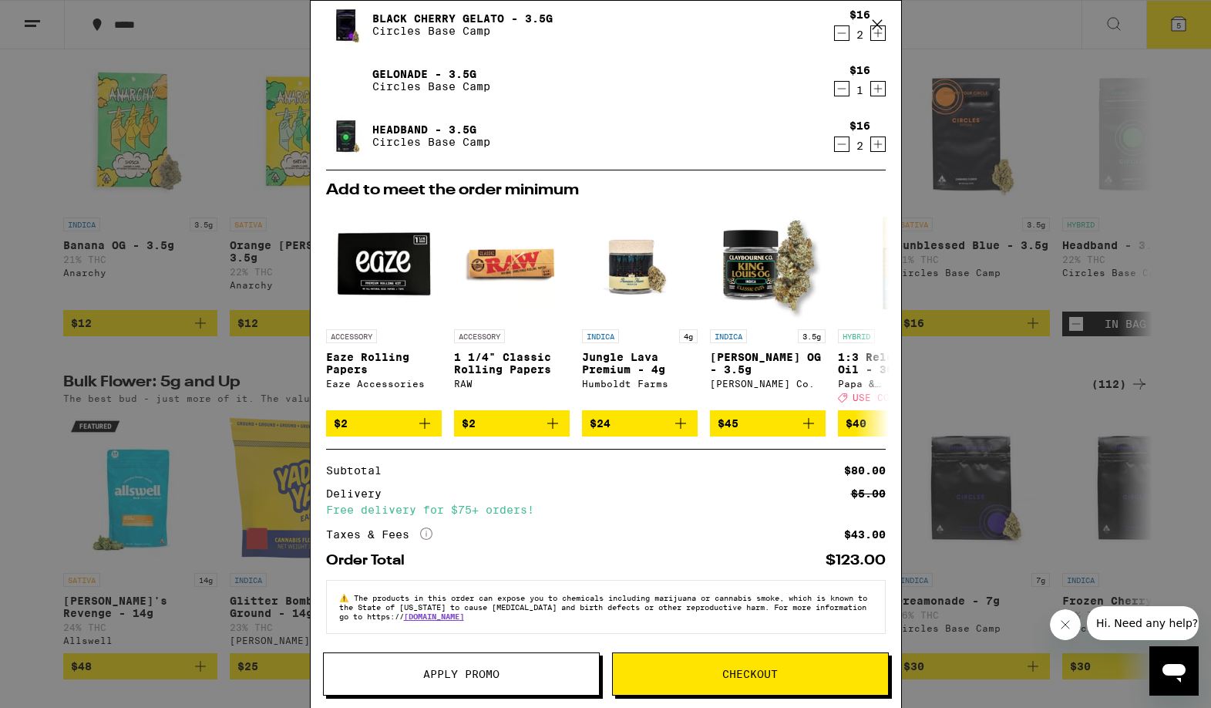
click at [748, 674] on span "Checkout" at bounding box center [749, 673] width 55 height 11
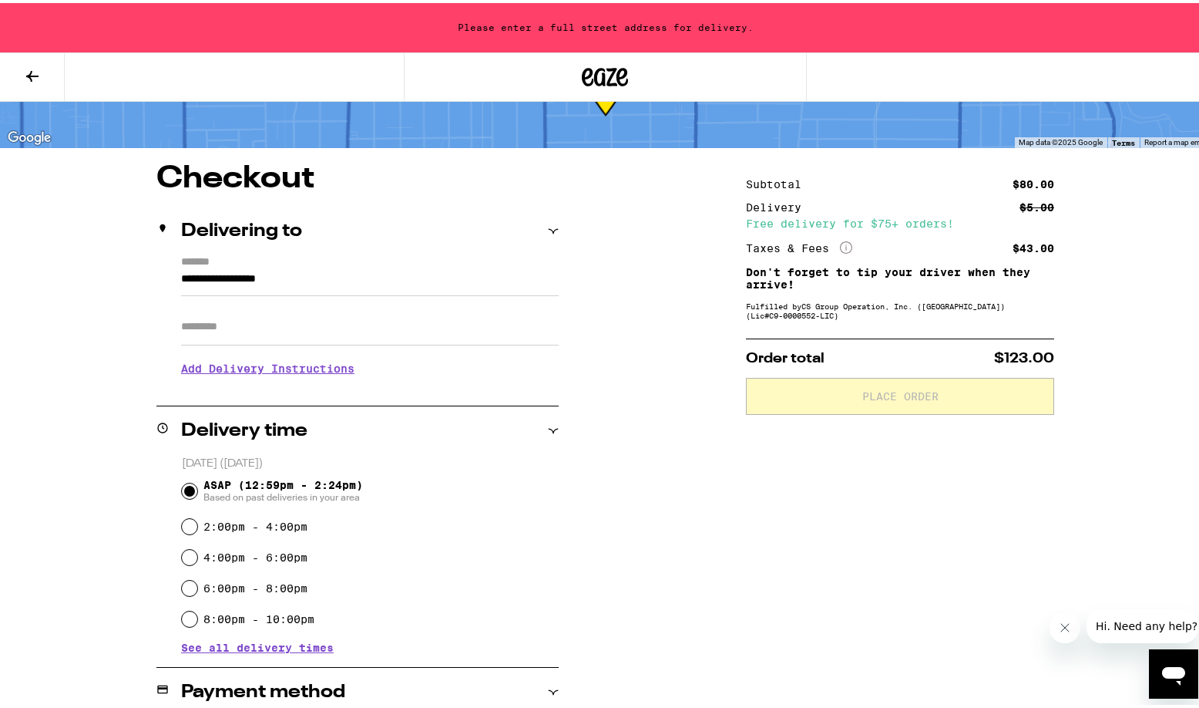
scroll to position [116, 0]
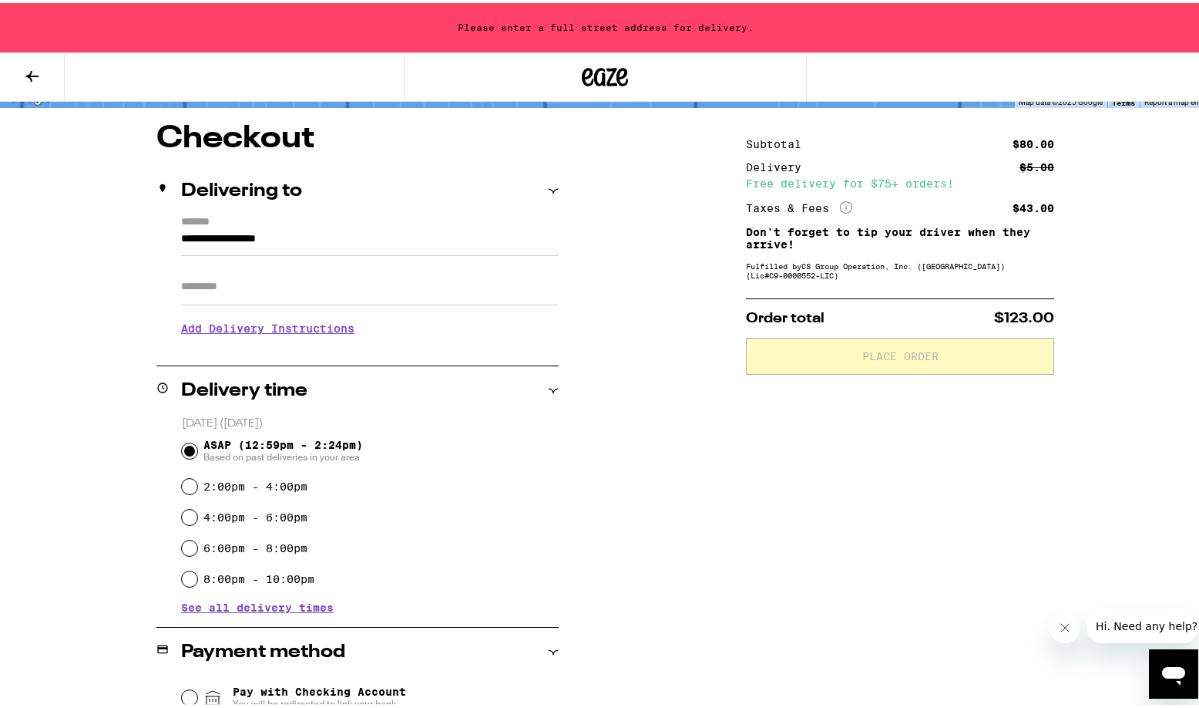
click at [349, 237] on input "**********" at bounding box center [370, 240] width 378 height 26
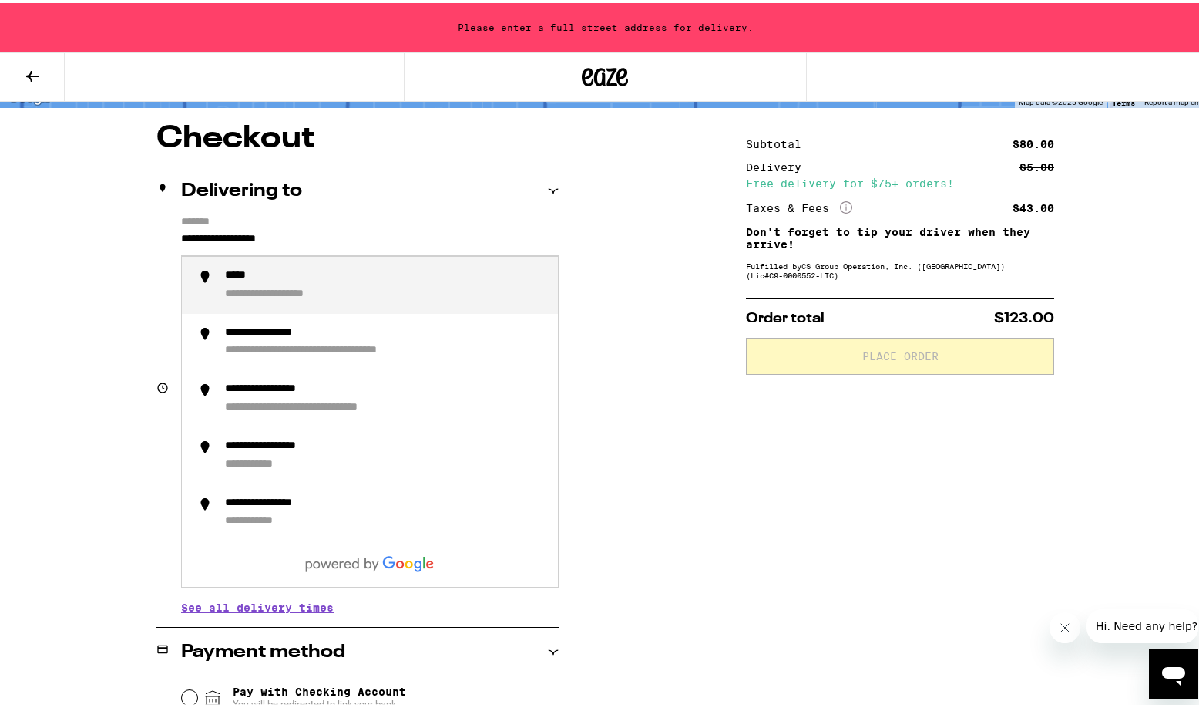
drag, startPoint x: 349, startPoint y: 237, endPoint x: 106, endPoint y: 227, distance: 243.8
click at [106, 227] on div "**********" at bounding box center [606, 570] width 1110 height 901
type input "**********"
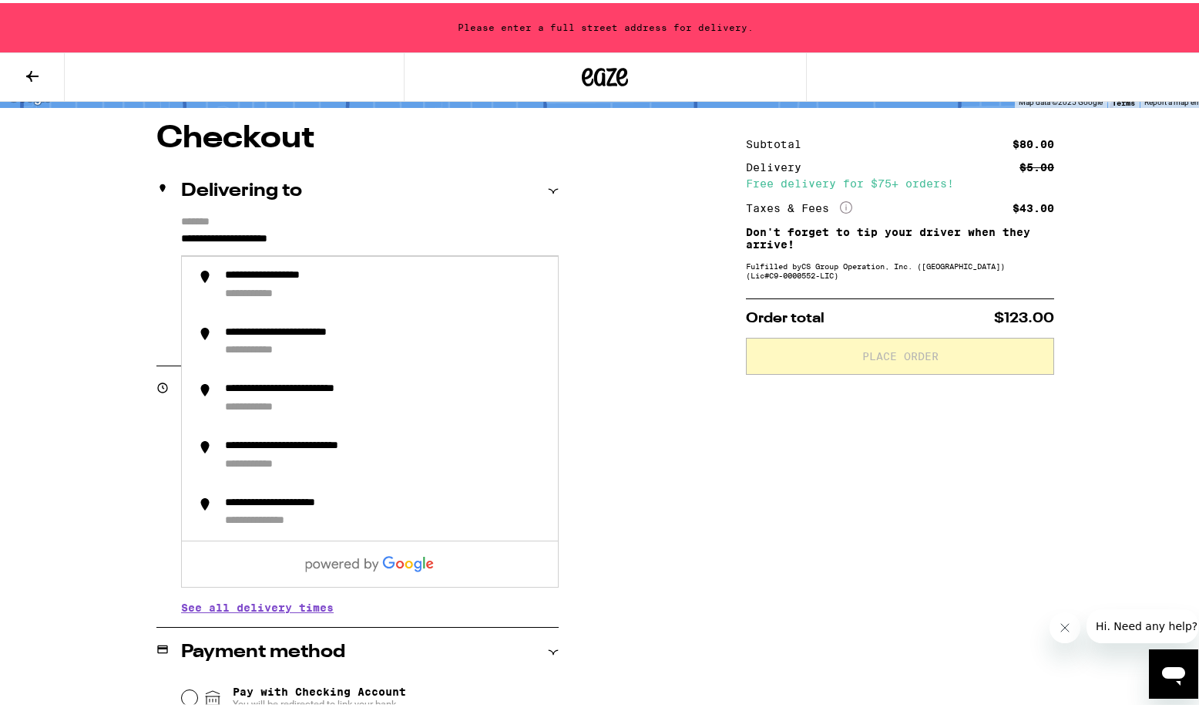
click at [614, 365] on div "**********" at bounding box center [606, 570] width 1110 height 901
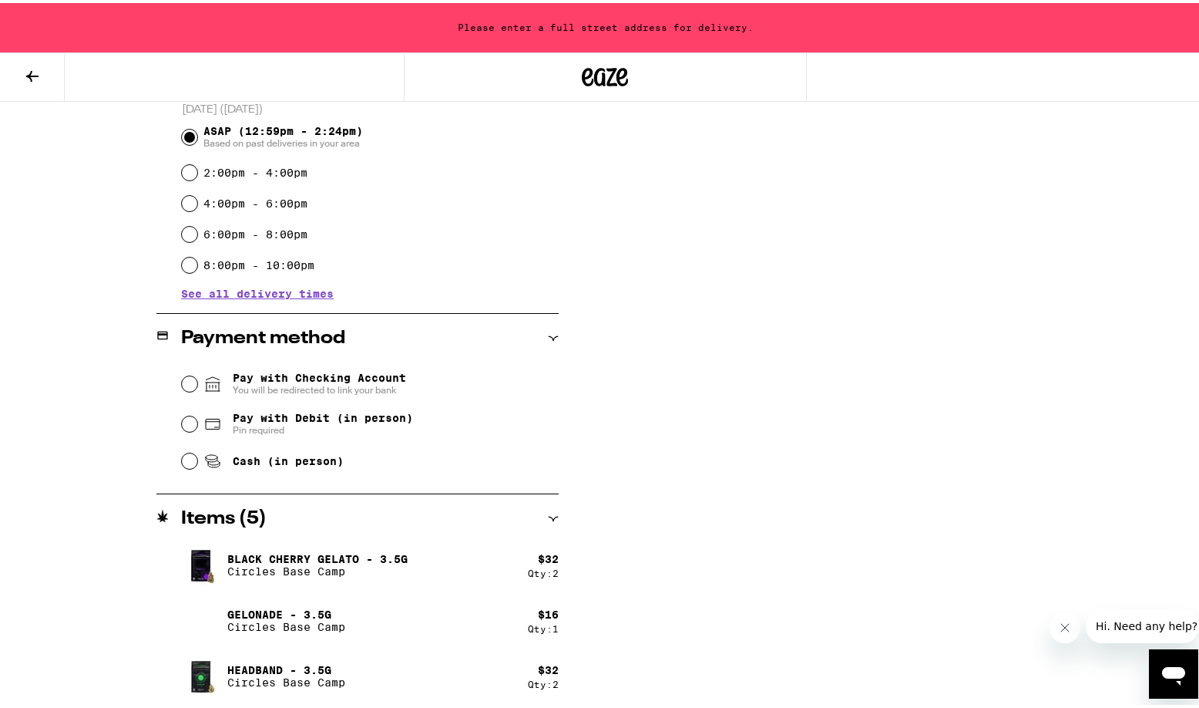
scroll to position [408, 0]
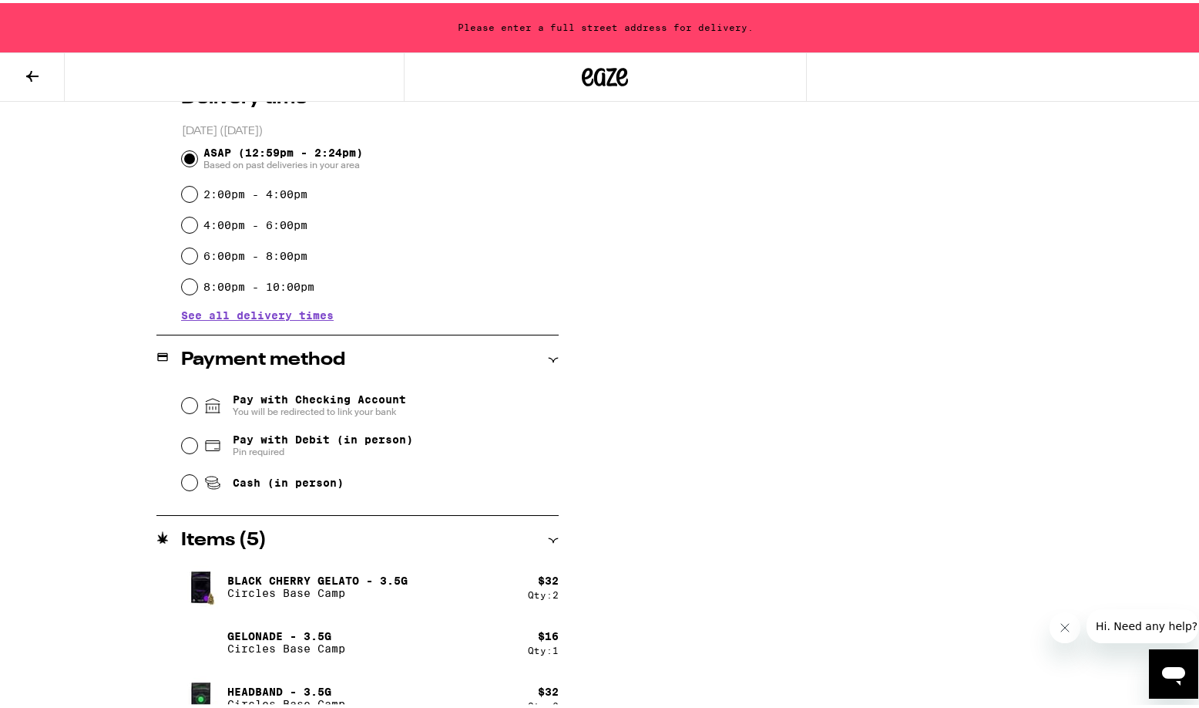
click at [184, 487] on input "Cash (in person)" at bounding box center [189, 479] width 15 height 15
radio input "true"
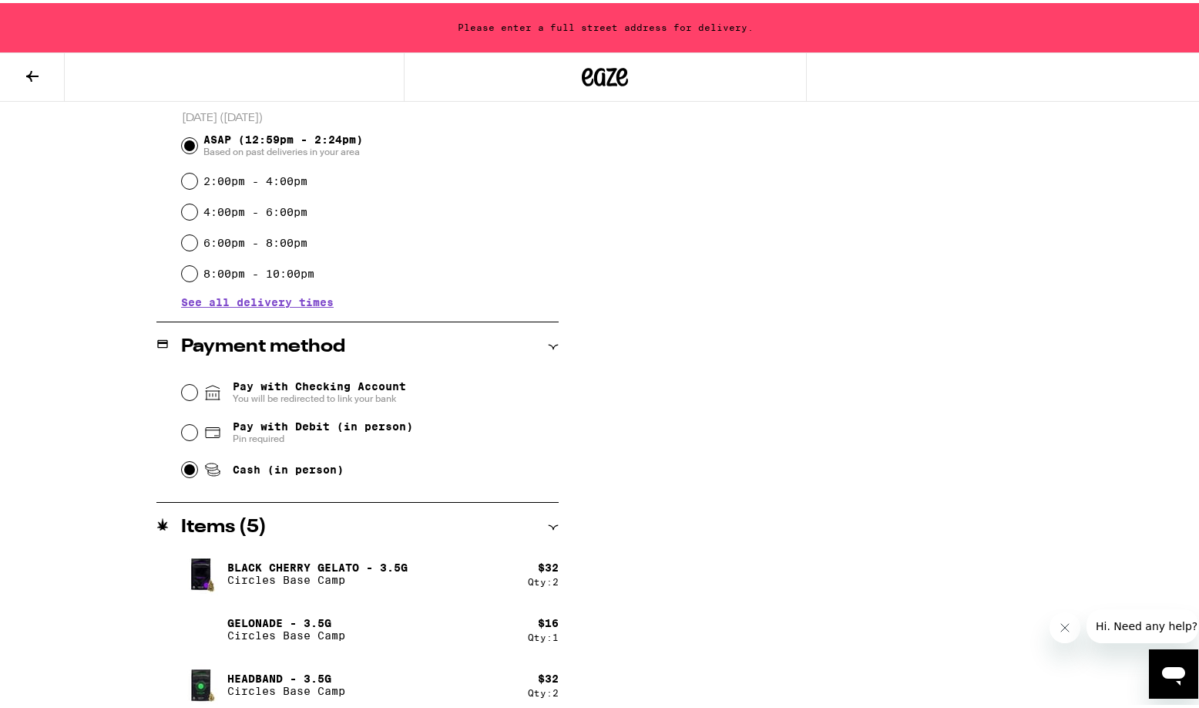
scroll to position [0, 0]
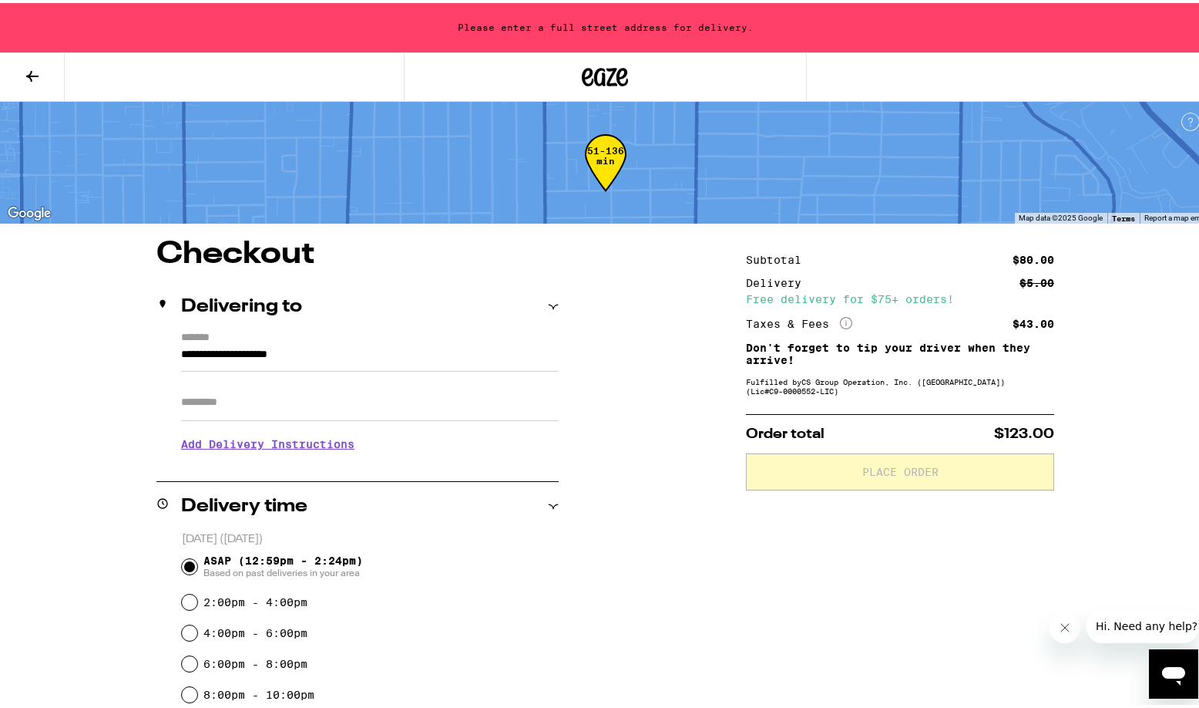
click at [23, 72] on icon at bounding box center [32, 73] width 18 height 18
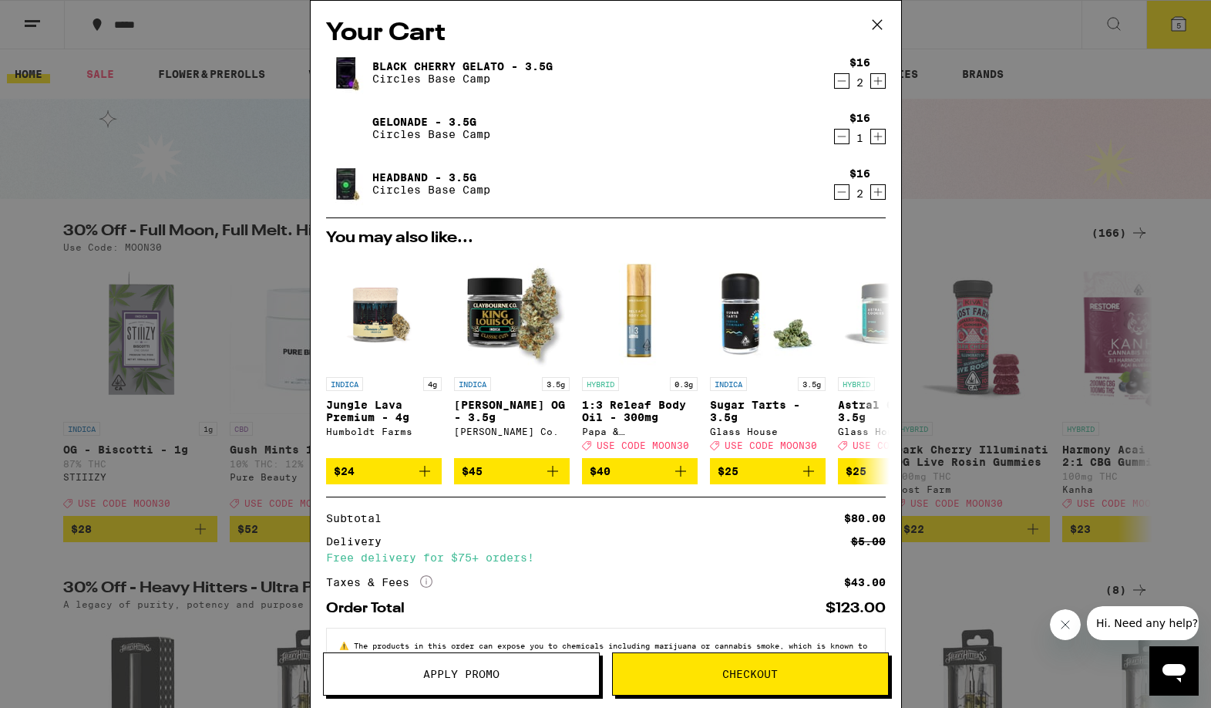
click at [835, 138] on icon "Decrement" at bounding box center [842, 136] width 14 height 18
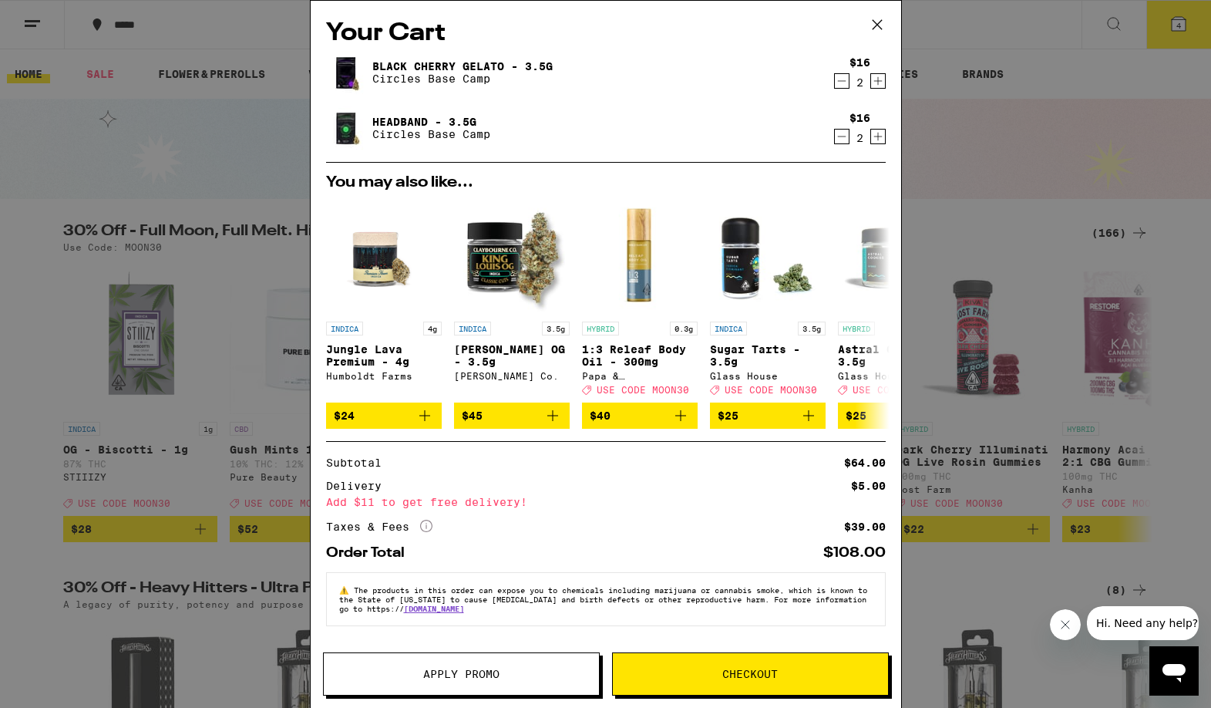
click at [704, 673] on span "Checkout" at bounding box center [750, 673] width 275 height 11
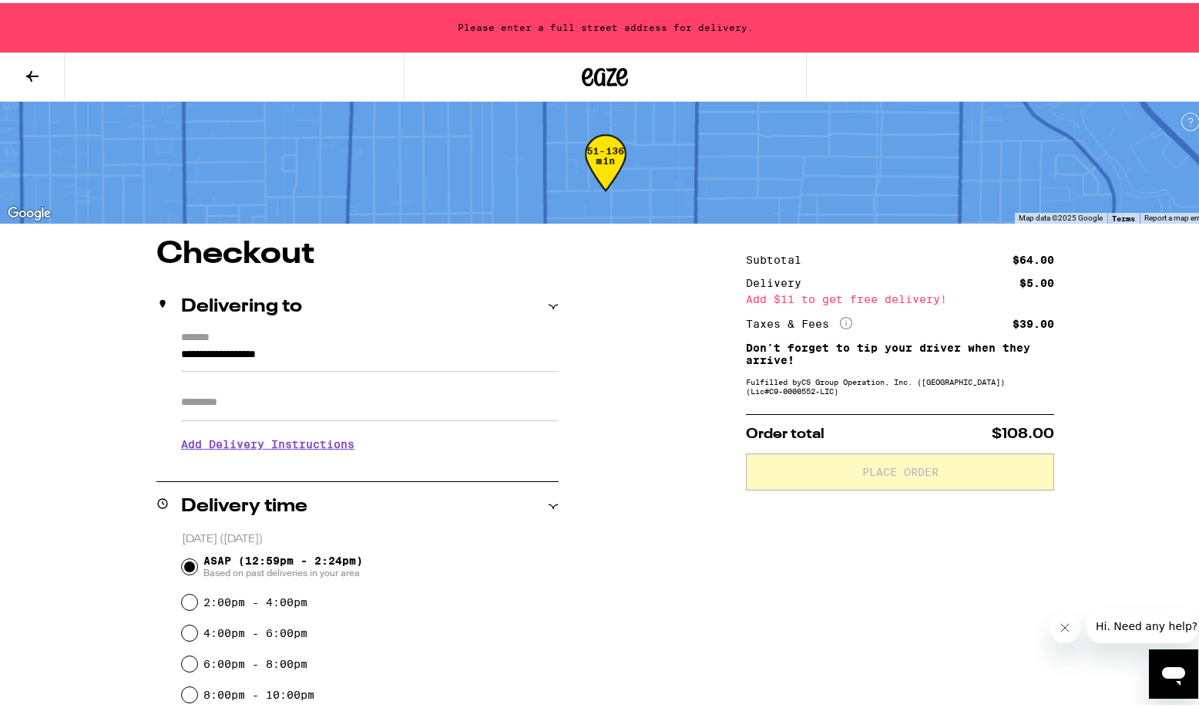
click at [363, 348] on input "**********" at bounding box center [370, 355] width 378 height 26
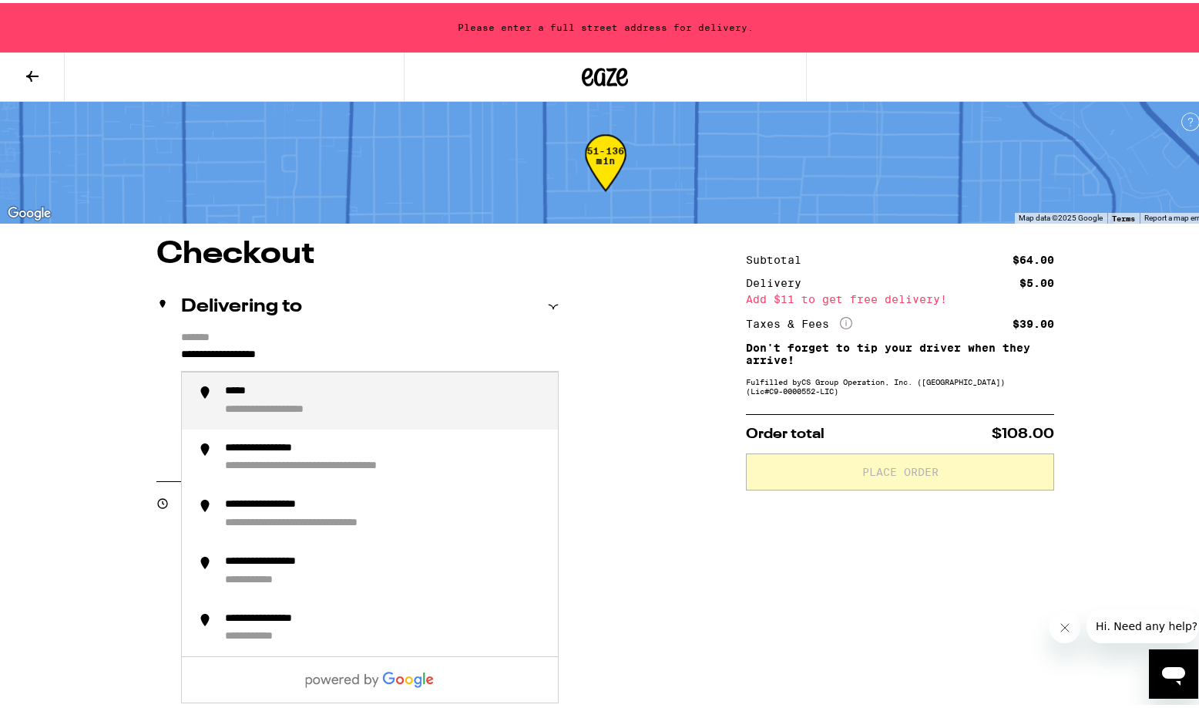
drag, startPoint x: 363, startPoint y: 348, endPoint x: 115, endPoint y: 319, distance: 249.9
click at [115, 319] on div "**********" at bounding box center [606, 658] width 1110 height 845
click at [471, 406] on div "**********" at bounding box center [385, 398] width 321 height 32
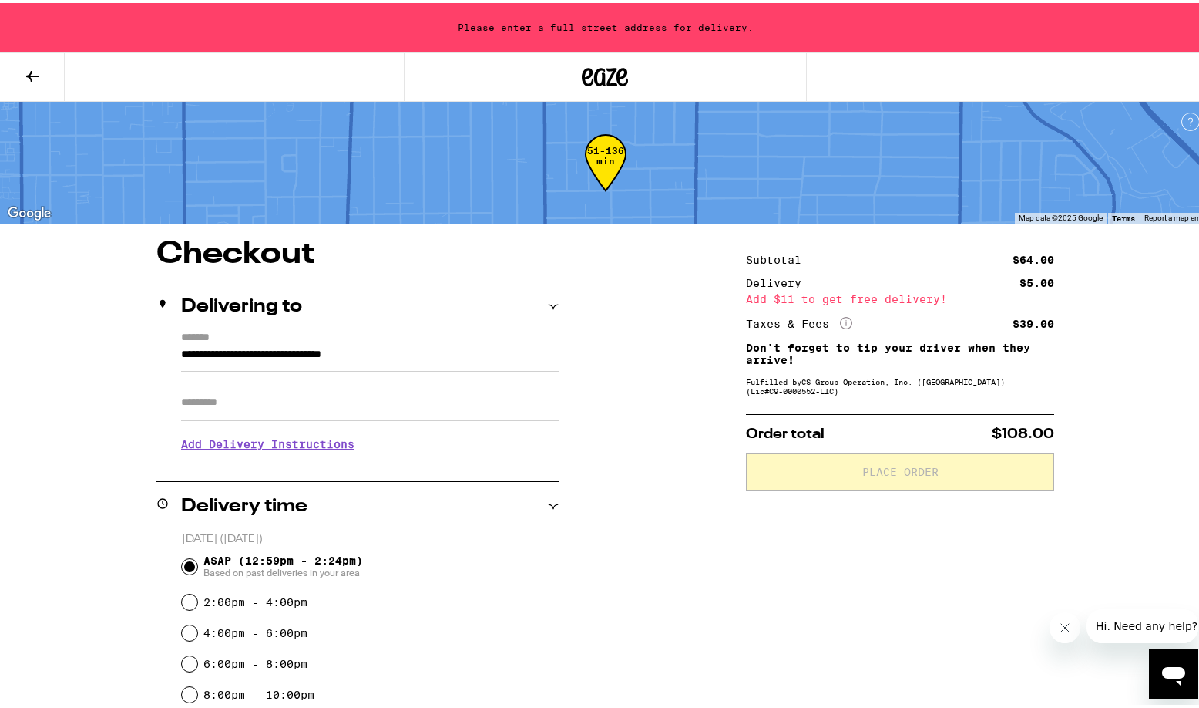
type input "**********"
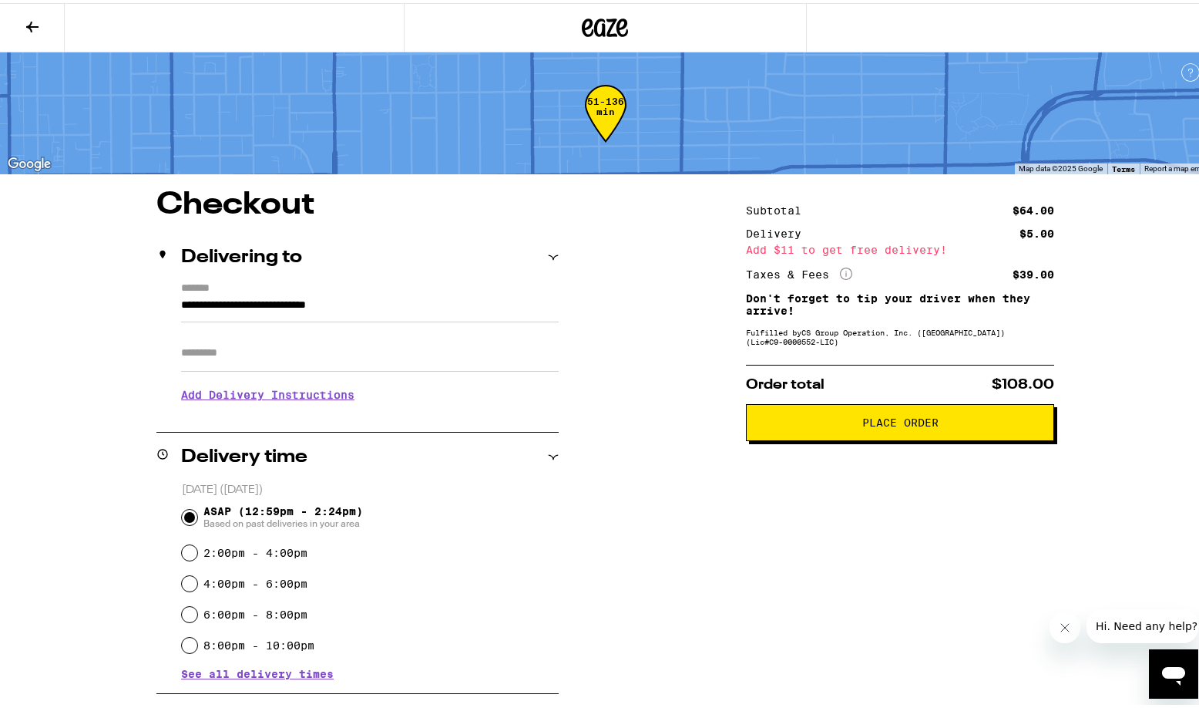
click at [870, 434] on button "Place Order" at bounding box center [900, 419] width 308 height 37
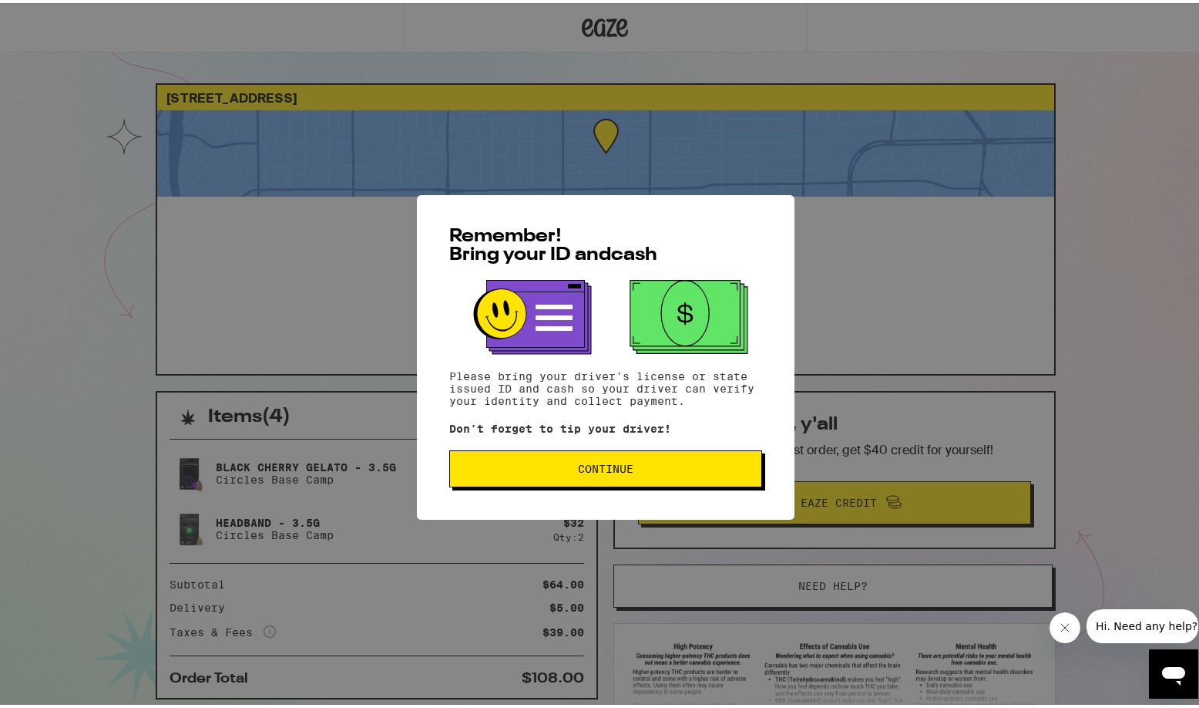
click at [644, 463] on span "Continue" at bounding box center [605, 465] width 287 height 11
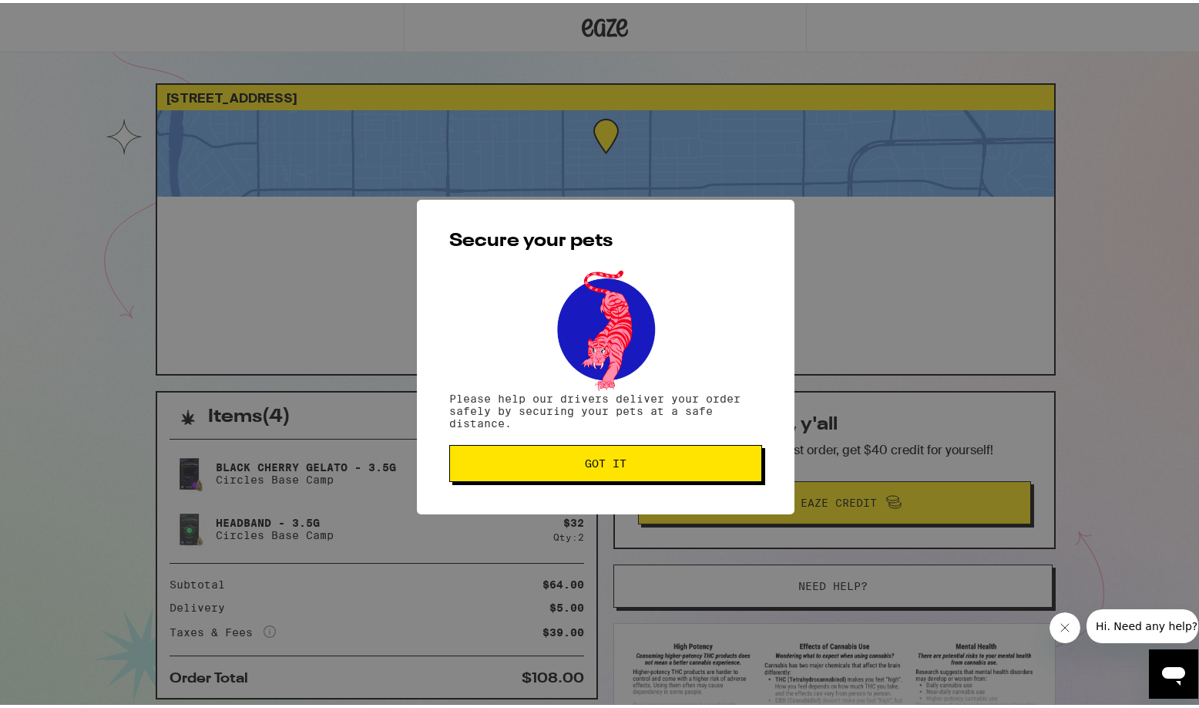
click at [644, 463] on span "Got it" at bounding box center [605, 460] width 287 height 11
